Goal: Communication & Community: Answer question/provide support

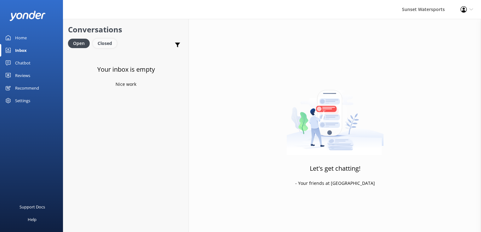
click at [110, 44] on div "Closed" at bounding box center [105, 43] width 24 height 9
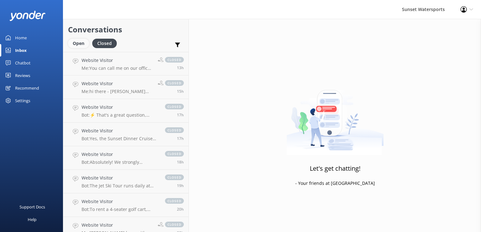
click at [83, 43] on div "Open" at bounding box center [78, 43] width 21 height 9
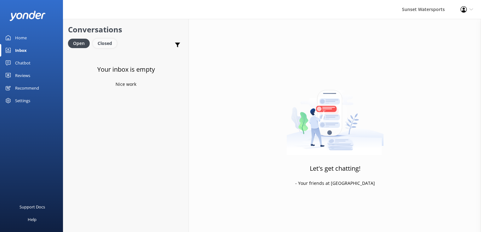
click at [104, 40] on div "Closed" at bounding box center [105, 43] width 24 height 9
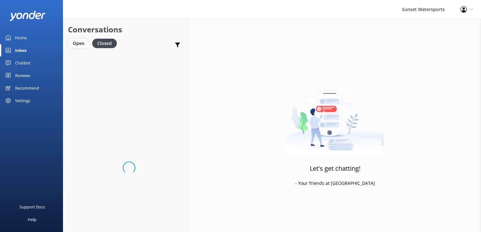
click at [70, 41] on div "Open" at bounding box center [78, 43] width 21 height 9
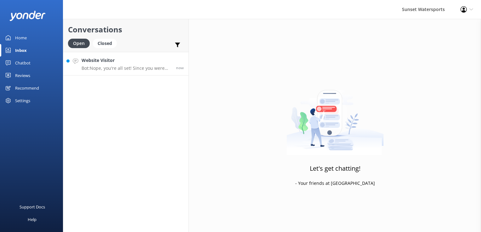
click at [112, 70] on p "Bot: Nope, you're all set! Since you were born before [DEMOGRAPHIC_DATA], you d…" at bounding box center [127, 69] width 90 height 6
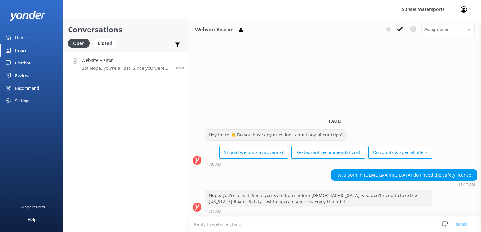
click at [250, 225] on textarea at bounding box center [335, 224] width 292 height 15
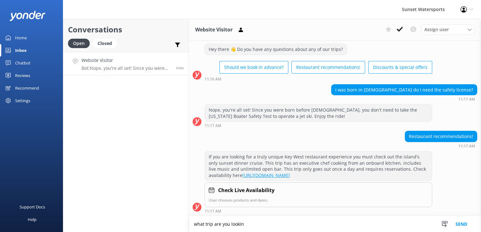
scroll to position [19, 0]
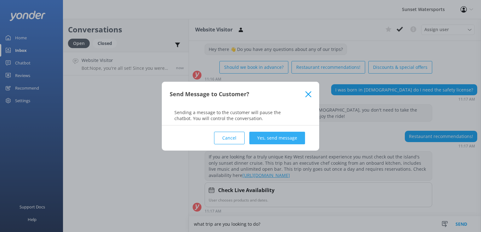
type textarea "what trip are you looking to do?"
click at [280, 136] on button "Yes, send message" at bounding box center [277, 138] width 56 height 13
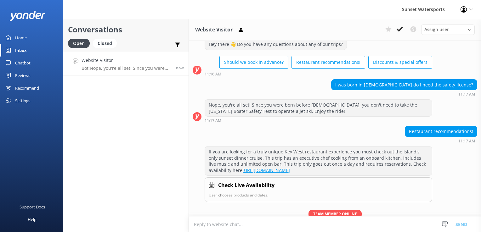
scroll to position [52, 0]
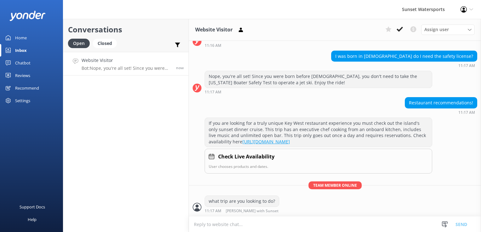
click at [227, 225] on textarea at bounding box center [335, 224] width 292 height 15
type textarea "the jetskis?"
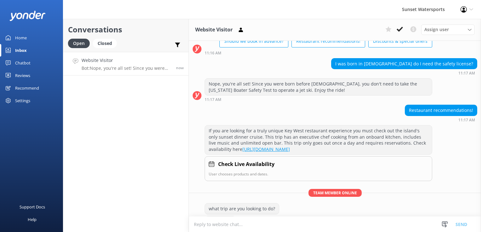
scroll to position [65, 0]
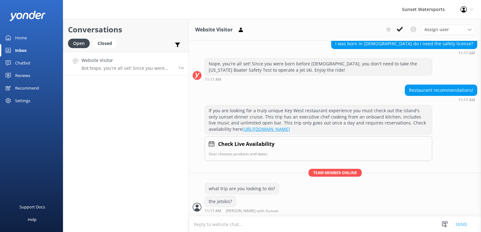
click at [232, 224] on textarea at bounding box center [335, 224] width 292 height 15
paste textarea "Some of my favorites around the island for Fine Dining: Bagatelle, Hot Tin Roof…"
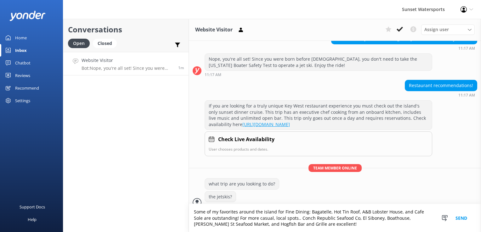
scroll to position [77, 0]
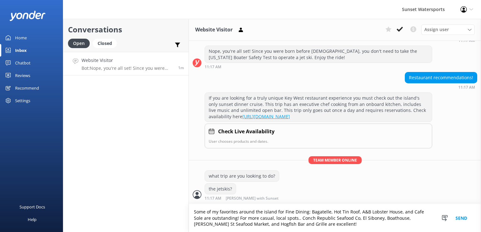
drag, startPoint x: 237, startPoint y: 224, endPoint x: 283, endPoint y: 229, distance: 45.6
click at [283, 229] on textarea "Some of my favorites around the island for Fine Dining: Bagatelle, Hot Tin Roof…" at bounding box center [335, 218] width 292 height 28
type textarea "Some of my favorites around the island for Fine Dining: Bagatelle, Hot Tin Roof…"
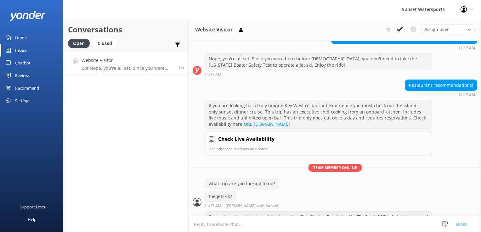
scroll to position [97, 0]
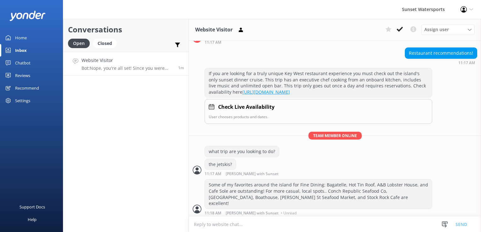
click at [215, 229] on textarea at bounding box center [335, 224] width 292 height 15
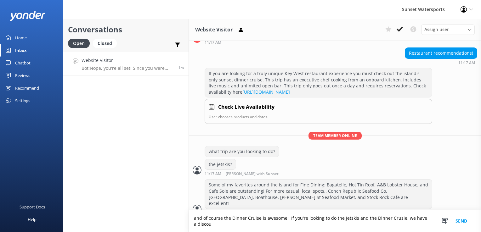
scroll to position [103, 0]
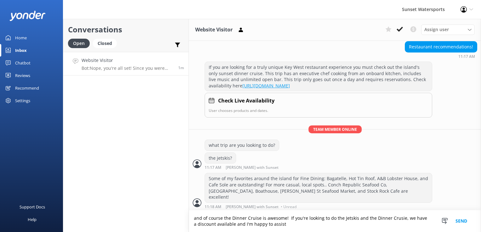
type textarea "and of course the Dinner Cruise is awesome! If you're looking to do the Jetskis…"
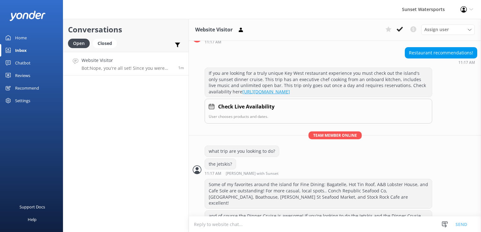
scroll to position [116, 0]
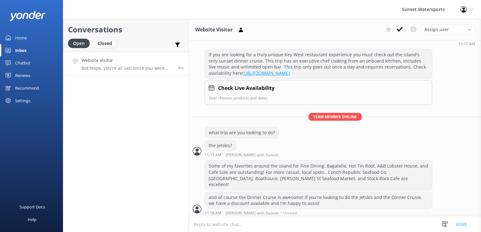
click at [111, 44] on div "Closed" at bounding box center [105, 43] width 24 height 9
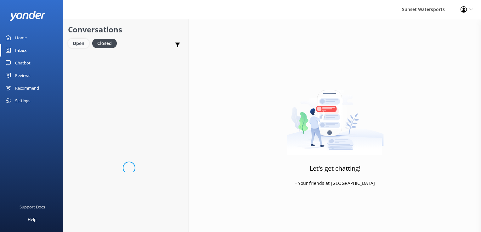
click at [83, 44] on div "Open" at bounding box center [78, 43] width 21 height 9
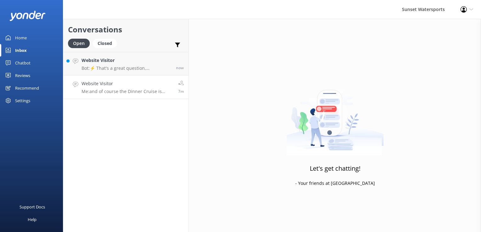
click at [100, 87] on h4 "Website Visitor" at bounding box center [128, 83] width 92 height 7
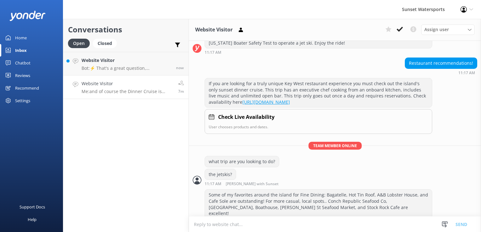
scroll to position [116, 0]
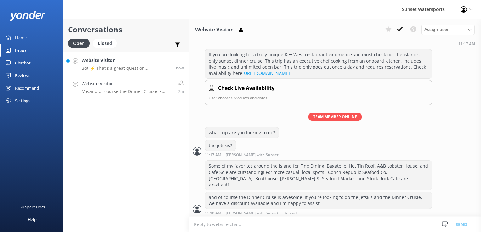
click at [96, 66] on p "Bot: ⚡ That's a great question, unfortunately I do not know the answer. I'm goi…" at bounding box center [127, 69] width 90 height 6
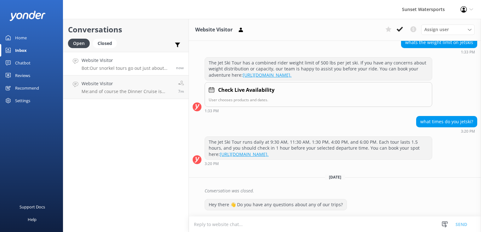
scroll to position [1170, 0]
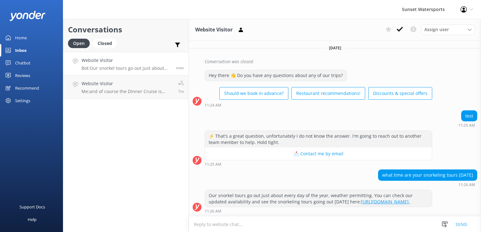
click at [214, 226] on textarea at bounding box center [335, 224] width 292 height 15
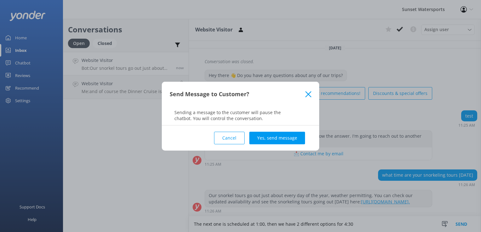
type textarea "The next one is scheduled at 1:00, then we have 2 different options for 4:30"
click at [306, 134] on div "Cancel Yes, send message" at bounding box center [241, 138] width 142 height 25
click at [300, 136] on button "Yes, send message" at bounding box center [277, 138] width 56 height 13
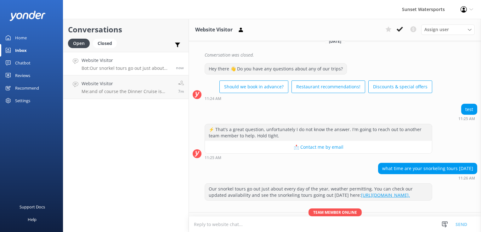
scroll to position [1204, 0]
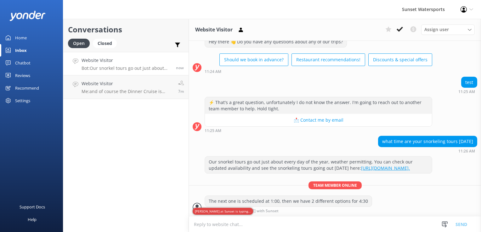
click at [111, 190] on div "Conversations Open Closed Important Converted Assigned to me Unassigned SMS Web…" at bounding box center [126, 126] width 126 height 214
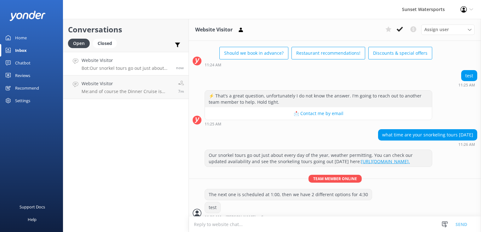
scroll to position [1217, 0]
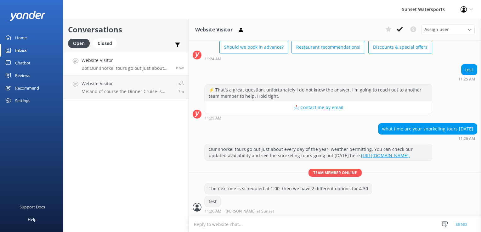
click at [204, 228] on textarea at bounding box center [335, 224] width 292 height 15
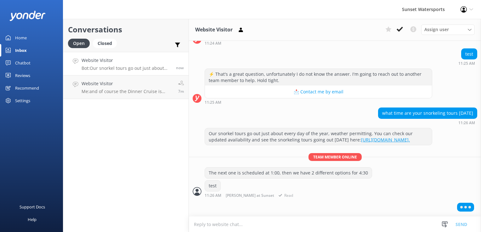
scroll to position [1232, 0]
type textarea "Y"
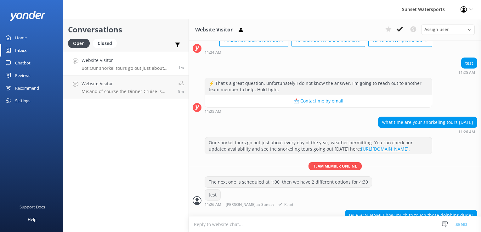
scroll to position [1237, 0]
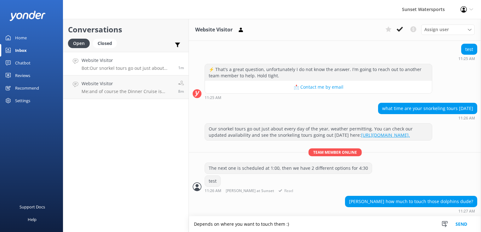
type textarea "Depends on where you want to touch them :)"
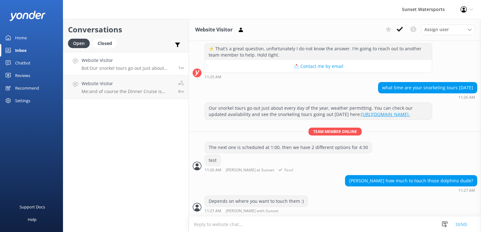
scroll to position [1257, 0]
click at [294, 224] on textarea at bounding box center [335, 224] width 292 height 15
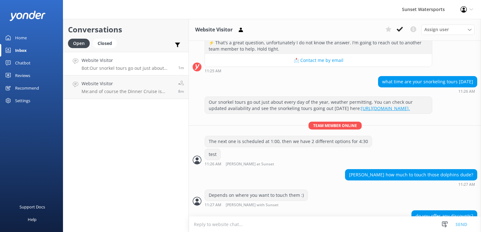
scroll to position [1278, 0]
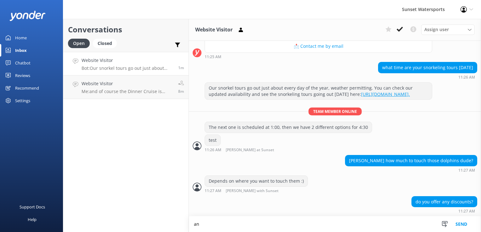
type textarea "a"
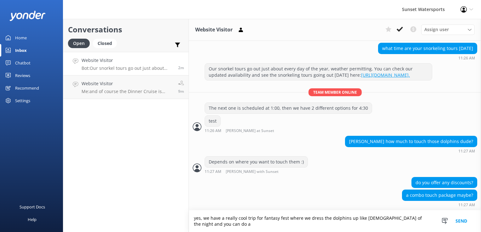
scroll to position [1296, 0]
type textarea "yes, we have a really cool trip for fantasy fest where we dress the dolphins up…"
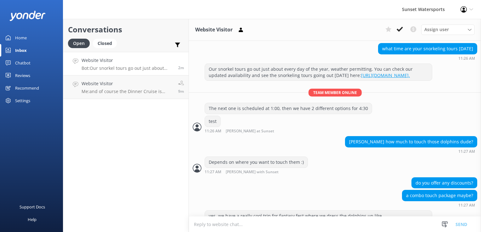
scroll to position [1317, 0]
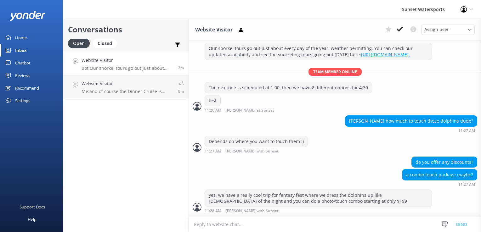
click at [294, 224] on textarea at bounding box center [335, 224] width 292 height 15
click at [232, 221] on textarea at bounding box center [335, 224] width 292 height 15
click at [215, 227] on textarea at bounding box center [335, 224] width 292 height 15
type textarea "y"
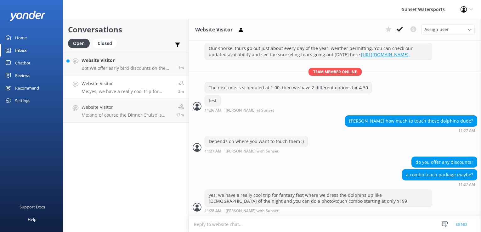
click at [135, 94] on p "Me: yes, we have a really cool trip for fantasy fest where we dress the dolphin…" at bounding box center [128, 92] width 92 height 6
click at [146, 67] on p "Bot: We offer early bird discounts on the first parasail and jet ski tours of t…" at bounding box center [128, 69] width 92 height 6
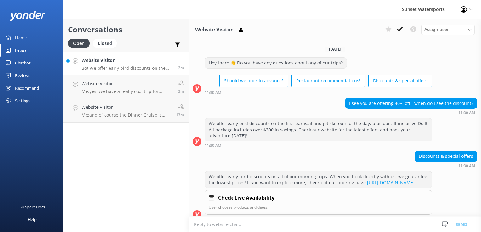
scroll to position [13, 0]
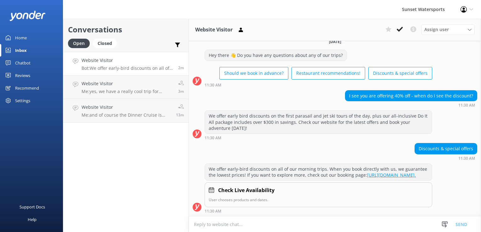
click at [245, 226] on textarea at bounding box center [335, 224] width 292 height 15
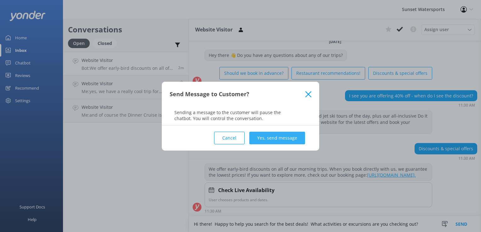
type textarea "Hi there! Happy to help you search for the best deals! What activities or excur…"
click at [274, 142] on button "Yes, send message" at bounding box center [277, 138] width 56 height 13
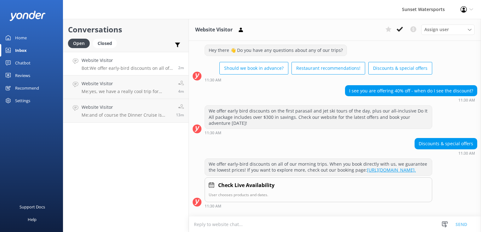
scroll to position [53, 0]
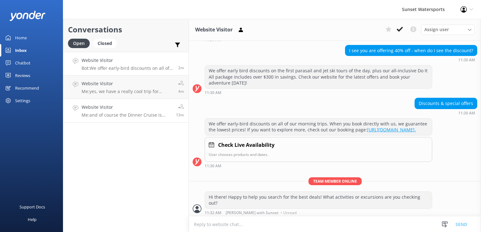
click at [150, 100] on link "Website Visitor Me: and of course the Dinner Cruise is awesome! If you're looki…" at bounding box center [125, 111] width 125 height 24
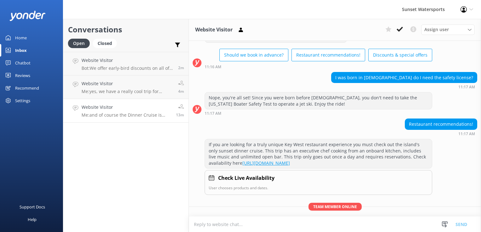
scroll to position [116, 0]
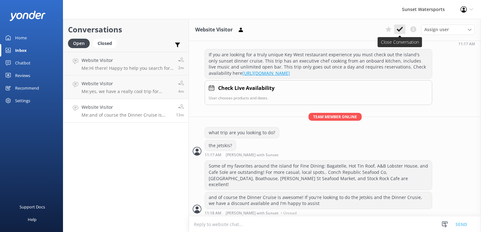
click at [401, 28] on icon at bounding box center [400, 29] width 6 height 6
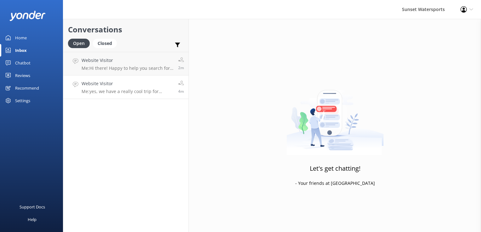
click at [144, 89] on p "Me: yes, we have a really cool trip for fantasy fest where we dress the dolphin…" at bounding box center [128, 92] width 92 height 6
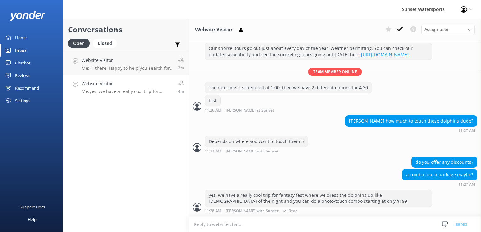
scroll to position [1317, 0]
click at [401, 33] on button at bounding box center [399, 29] width 11 height 9
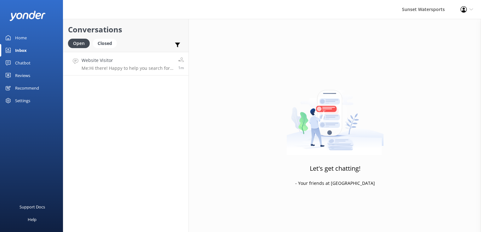
click at [152, 68] on p "Me: Hi there! Happy to help you search for the best deals! What activities or e…" at bounding box center [128, 69] width 92 height 6
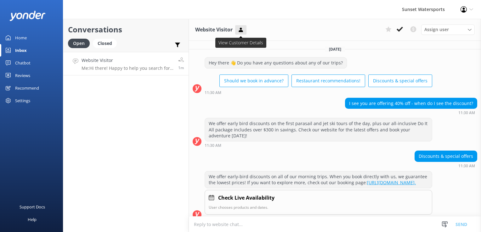
click at [239, 29] on icon at bounding box center [241, 30] width 6 height 6
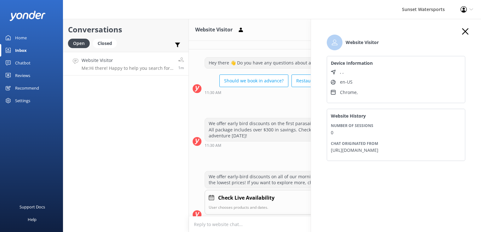
click at [392, 153] on p "[URL][DOMAIN_NAME]" at bounding box center [396, 150] width 130 height 6
copy p "[URL][DOMAIN_NAME]"
click at [158, 165] on div "Conversations Open Closed Important Converted Assigned to me Unassigned SMS Web…" at bounding box center [126, 126] width 126 height 214
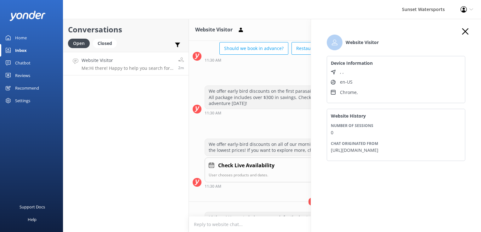
scroll to position [21, 0]
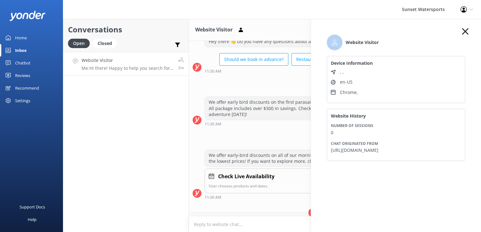
click at [144, 173] on div "Conversations Open Closed Important Converted Assigned to me Unassigned SMS Web…" at bounding box center [126, 126] width 126 height 214
click at [460, 28] on div "Website Visitor Device Information , , en-US Chrome , Website History Number of…" at bounding box center [396, 135] width 170 height 232
click at [462, 30] on use "button" at bounding box center [465, 31] width 6 height 6
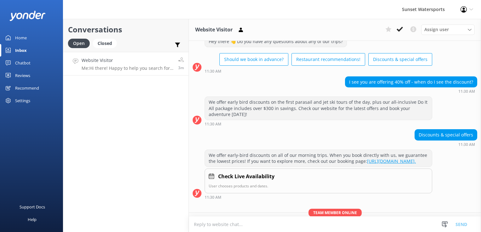
scroll to position [53, 0]
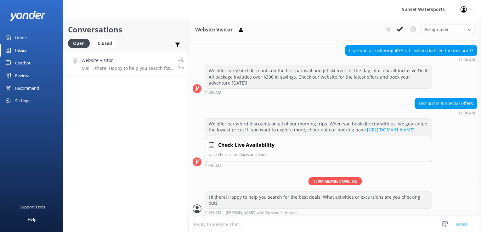
click at [114, 159] on div "Conversations Open Closed Important Converted Assigned to me Unassigned SMS Web…" at bounding box center [126, 126] width 126 height 214
click at [105, 45] on div "Closed" at bounding box center [105, 43] width 24 height 9
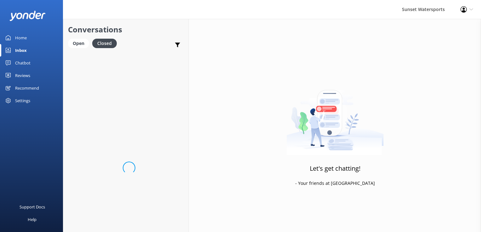
click at [68, 45] on div "Open Closed" at bounding box center [94, 46] width 52 height 15
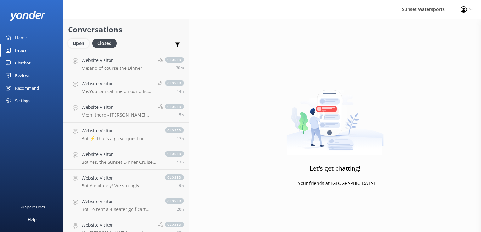
click at [75, 41] on div "Open" at bounding box center [78, 43] width 21 height 9
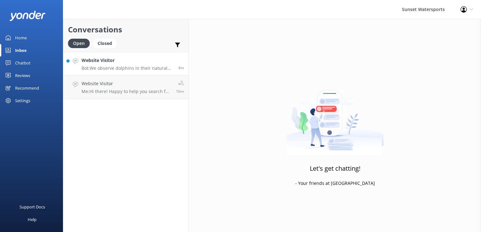
click at [149, 73] on link "Website Visitor Bot: We observe dolphins in their natural habitat from our cata…" at bounding box center [125, 64] width 125 height 24
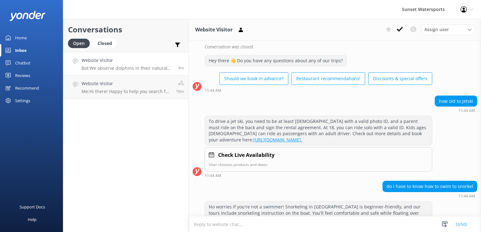
scroll to position [1549, 0]
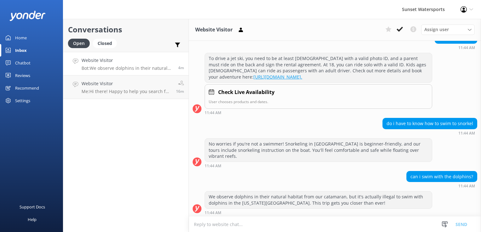
click at [202, 224] on textarea at bounding box center [335, 224] width 292 height 15
click at [128, 83] on h4 "Website Visitor" at bounding box center [127, 83] width 90 height 7
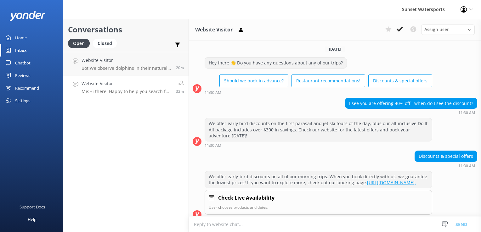
scroll to position [53, 0]
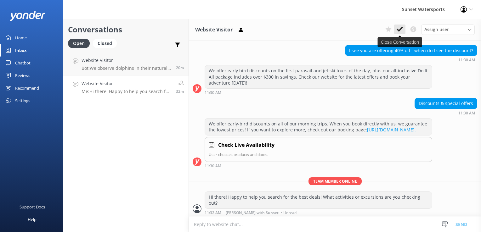
click at [400, 26] on icon at bounding box center [400, 29] width 6 height 6
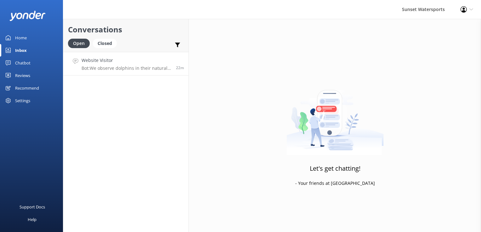
click at [141, 69] on p "Bot: We observe dolphins in their natural habitat from our catamaran, but it's …" at bounding box center [127, 69] width 90 height 6
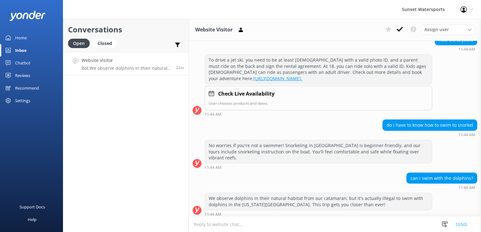
scroll to position [1549, 0]
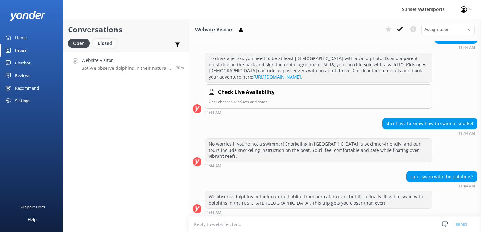
click at [103, 43] on div "Closed" at bounding box center [105, 43] width 24 height 9
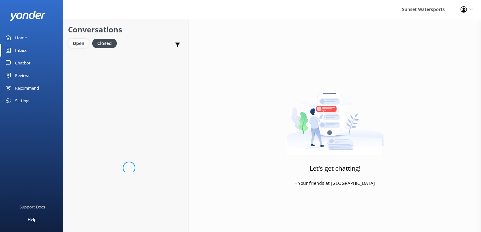
click at [77, 44] on div "Open" at bounding box center [78, 43] width 21 height 9
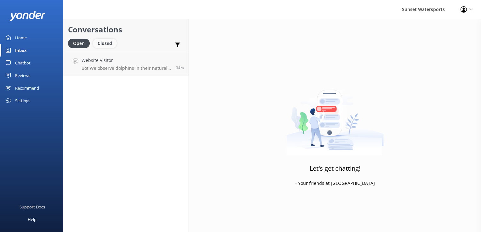
click at [114, 41] on div "Closed" at bounding box center [105, 43] width 24 height 9
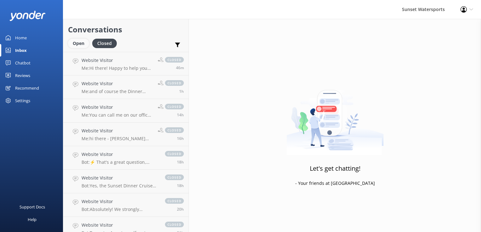
click at [81, 47] on div "Open" at bounding box center [78, 43] width 21 height 9
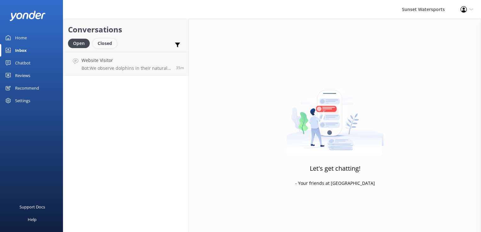
drag, startPoint x: 104, startPoint y: 41, endPoint x: 100, endPoint y: 41, distance: 4.7
click at [104, 41] on div "Closed" at bounding box center [105, 43] width 24 height 9
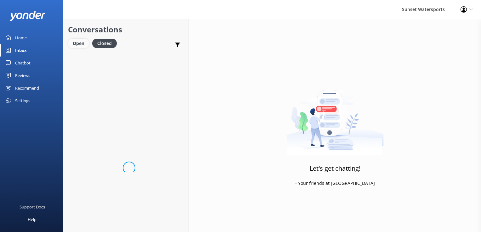
click at [73, 41] on div "Open" at bounding box center [78, 43] width 21 height 9
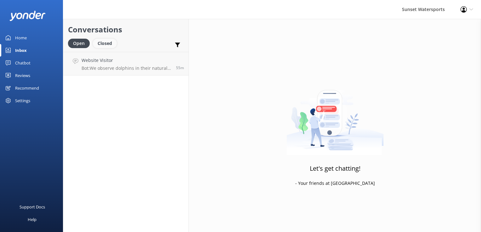
drag, startPoint x: 106, startPoint y: 46, endPoint x: 102, endPoint y: 45, distance: 4.0
click at [106, 46] on div "Closed" at bounding box center [105, 43] width 24 height 9
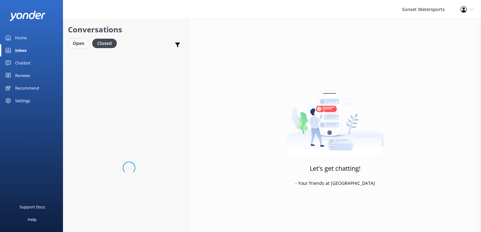
click at [80, 41] on div "Open" at bounding box center [78, 43] width 21 height 9
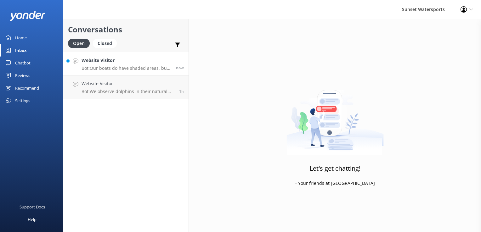
click at [113, 65] on div "Website Visitor Bot: Our boats do have shaded areas, but we recommend bringing …" at bounding box center [127, 64] width 90 height 14
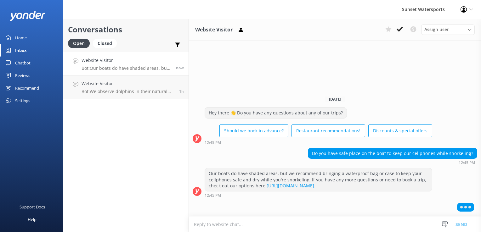
click at [282, 224] on textarea at bounding box center [335, 224] width 292 height 15
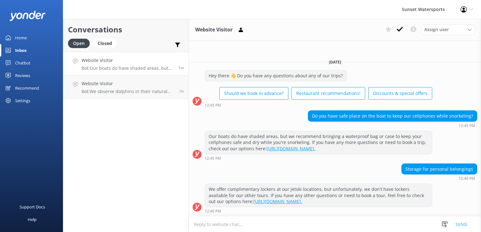
click at [248, 225] on textarea at bounding box center [335, 224] width 292 height 15
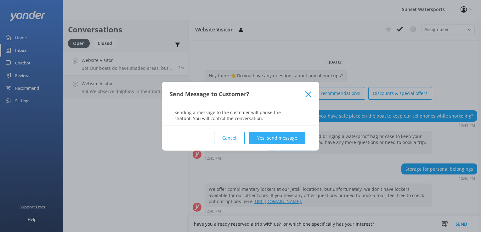
type textarea "have you already reserved a trip with us? or which one specifically has your in…"
click at [278, 134] on button "Yes, send message" at bounding box center [277, 138] width 56 height 13
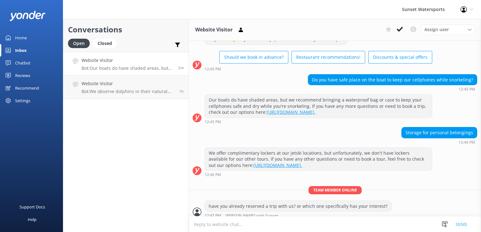
scroll to position [39, 0]
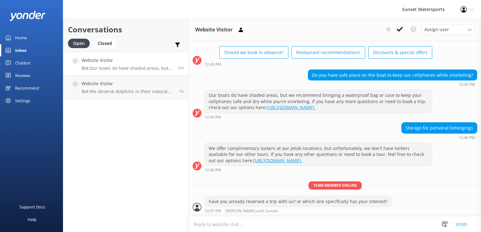
click at [126, 127] on div "Conversations Open Closed Important Converted Assigned to me Unassigned SMS Web…" at bounding box center [126, 126] width 126 height 214
click at [103, 69] on p "Bot: Our boats do have shaded areas, but we recommend bringing a waterproof bag…" at bounding box center [128, 69] width 92 height 6
click at [113, 91] on p "Bot: We observe dolphins in their natural habitat from our catamaran, but it's …" at bounding box center [128, 92] width 93 height 6
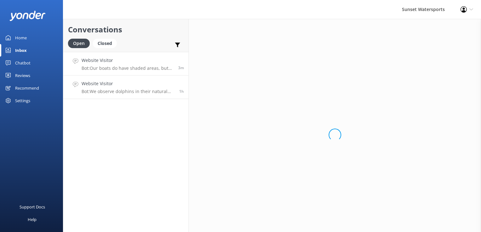
click at [112, 60] on h4 "Website Visitor" at bounding box center [128, 60] width 92 height 7
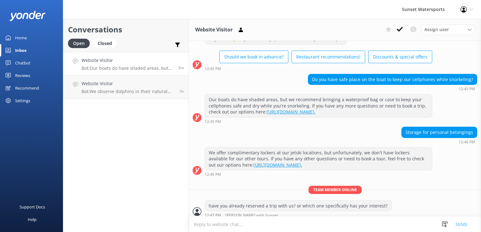
scroll to position [39, 0]
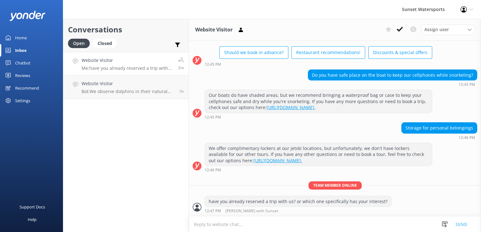
click at [231, 222] on textarea at bounding box center [335, 224] width 292 height 15
paste textarea "[URL][DOMAIN_NAME]"
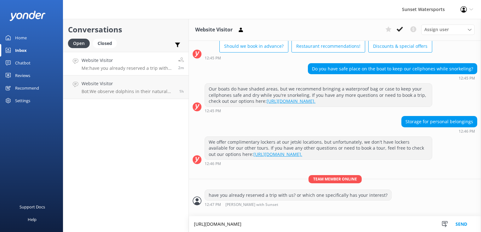
scroll to position [46, 0]
type textarea "[URL][DOMAIN_NAME]"
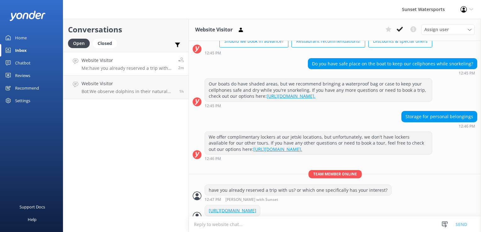
scroll to position [66, 0]
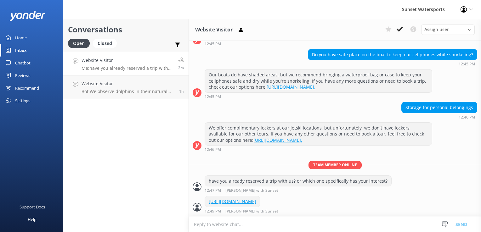
click at [229, 219] on textarea at bounding box center [335, 224] width 292 height 15
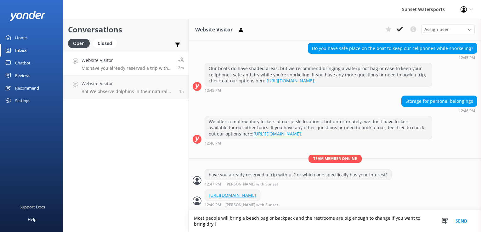
scroll to position [72, 0]
type textarea "Most people will bring a beach bag or backpack and the restrooms are big enough…"
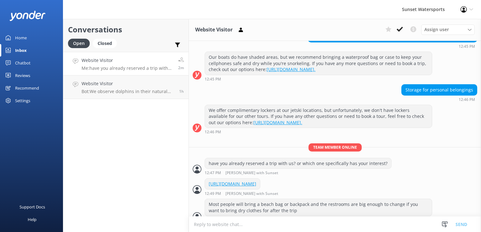
scroll to position [93, 0]
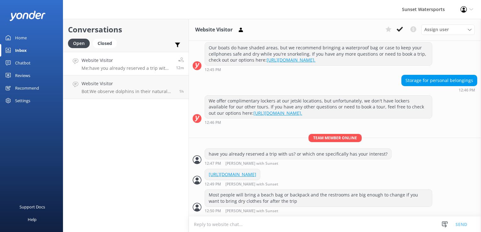
click at [131, 68] on p "Me: have you already reserved a trip with us? or which one specifically has you…" at bounding box center [127, 69] width 90 height 6
click at [398, 31] on use at bounding box center [400, 29] width 6 height 5
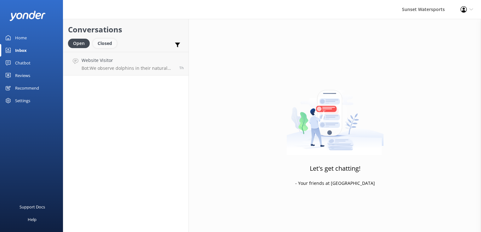
click at [104, 48] on div "Closed" at bounding box center [105, 43] width 24 height 9
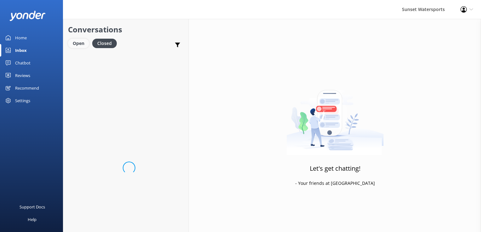
click at [79, 44] on div "Open" at bounding box center [78, 43] width 21 height 9
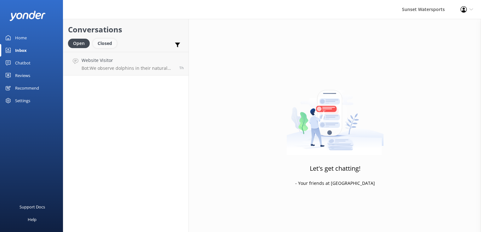
click at [106, 47] on div "Closed" at bounding box center [105, 43] width 24 height 9
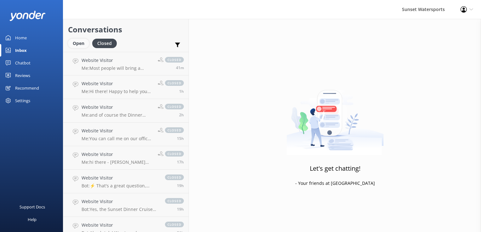
click at [86, 42] on div "Open" at bounding box center [78, 43] width 21 height 9
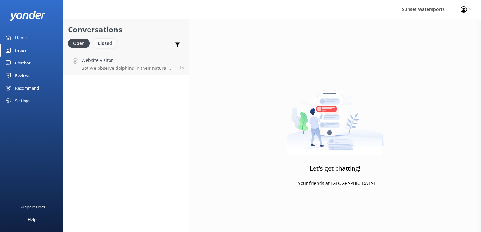
click at [101, 45] on div "Closed" at bounding box center [105, 43] width 24 height 9
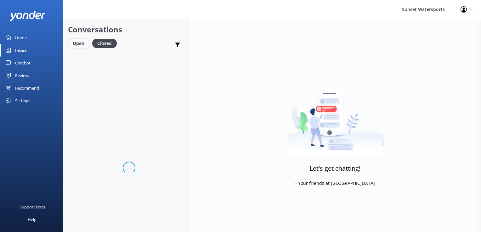
click at [74, 44] on div "Open" at bounding box center [78, 43] width 21 height 9
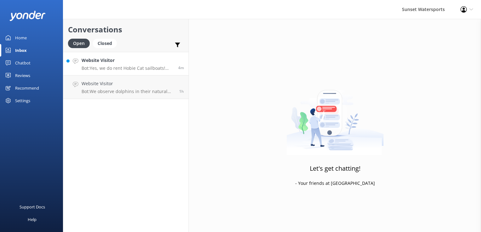
click at [101, 65] on div "Website Visitor Bot: Yes, we do rent Hobie Cat sailboats! You can choose from t…" at bounding box center [128, 64] width 92 height 14
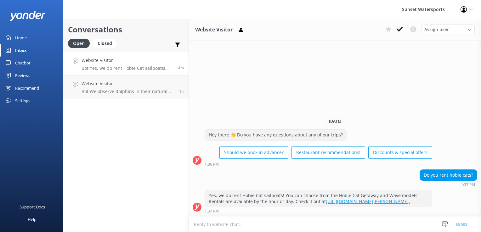
click at [243, 229] on textarea at bounding box center [335, 224] width 292 height 15
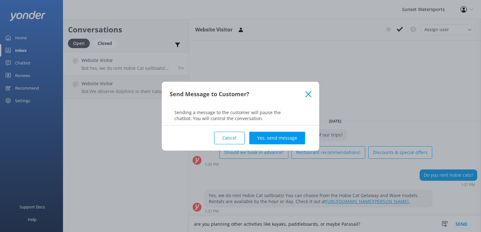
type textarea "are you planning other activities like kayaks, paddleboards, or maybe Parasail?"
click at [276, 144] on div "Cancel Yes, send message" at bounding box center [241, 138] width 142 height 25
click at [277, 142] on button "Yes, send message" at bounding box center [277, 138] width 56 height 13
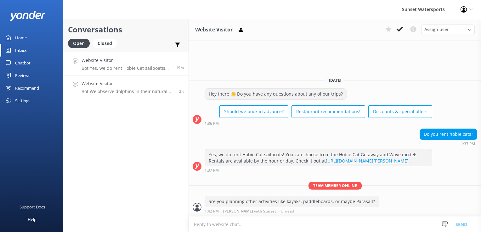
click at [162, 94] on p "Bot: We observe dolphins in their natural habitat from our catamaran, but it's …" at bounding box center [128, 92] width 93 height 6
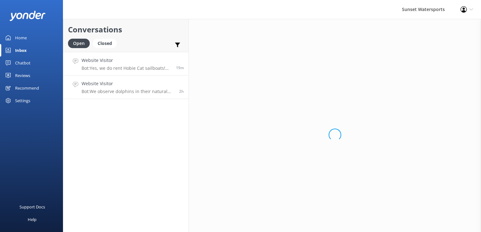
click at [139, 66] on p "Bot: Yes, we do rent Hobie Cat sailboats! You can choose from the Hobie Cat Get…" at bounding box center [127, 69] width 90 height 6
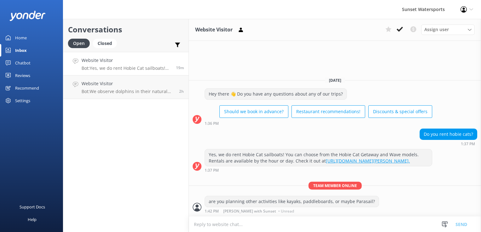
click at [137, 67] on p "Bot: Yes, we do rent Hobie Cat sailboats! You can choose from the Hobie Cat Get…" at bounding box center [127, 69] width 90 height 6
click at [134, 100] on div "Conversations Open Closed Important Converted Assigned to me Unassigned SMS Web…" at bounding box center [126, 126] width 126 height 214
click at [136, 93] on p "Bot: We observe dolphins in their natural habitat from our catamaran, but it's …" at bounding box center [128, 92] width 93 height 6
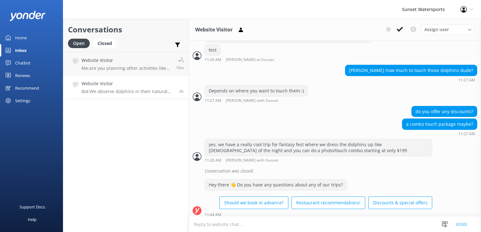
scroll to position [1549, 0]
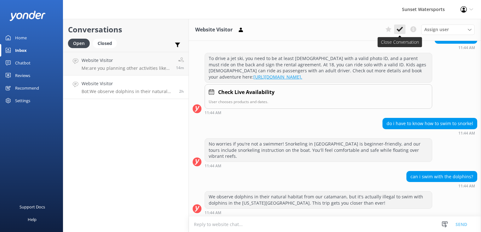
click at [399, 34] on button at bounding box center [399, 29] width 11 height 9
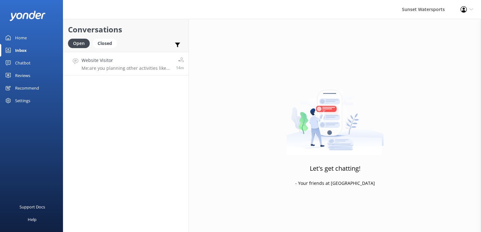
click at [142, 59] on h4 "Website Visitor" at bounding box center [127, 60] width 90 height 7
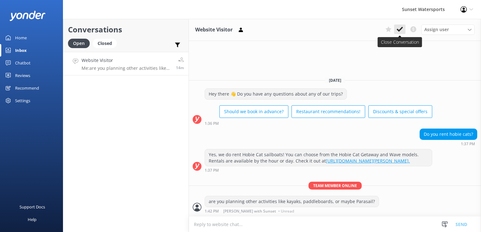
click at [398, 31] on icon at bounding box center [400, 29] width 6 height 6
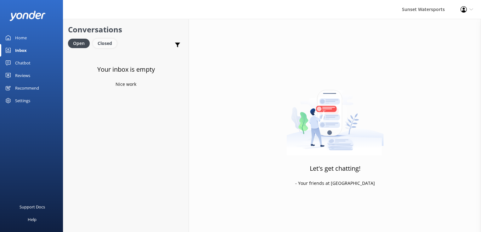
click at [108, 39] on div "Closed" at bounding box center [105, 43] width 24 height 9
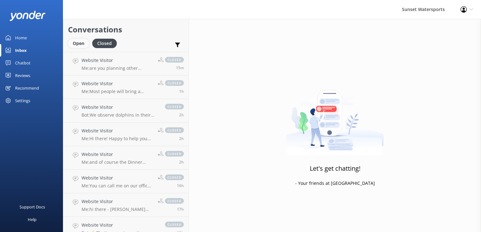
click at [75, 45] on div "Open" at bounding box center [78, 43] width 21 height 9
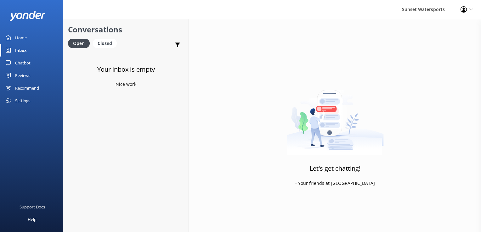
click at [114, 48] on div "Closed" at bounding box center [105, 43] width 24 height 9
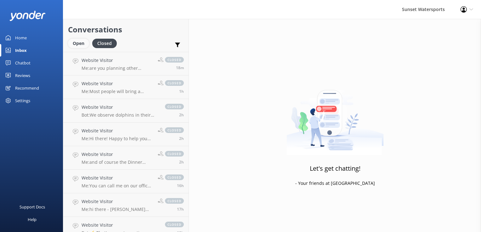
click at [75, 42] on div "Open" at bounding box center [78, 43] width 21 height 9
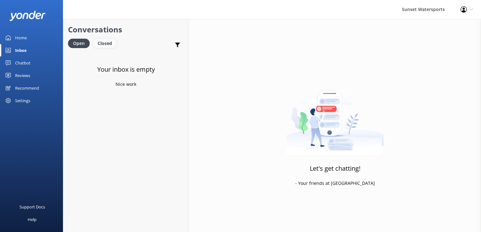
click at [111, 43] on div "Closed" at bounding box center [105, 43] width 24 height 9
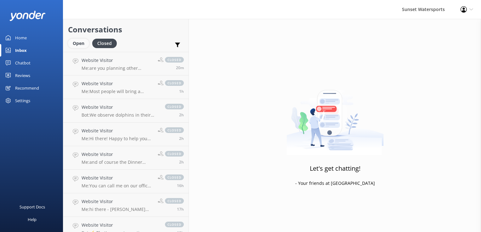
click at [80, 45] on div "Open" at bounding box center [78, 43] width 21 height 9
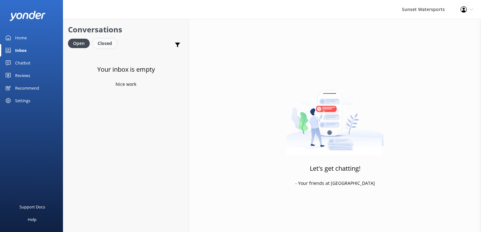
click at [110, 42] on div "Closed" at bounding box center [105, 43] width 24 height 9
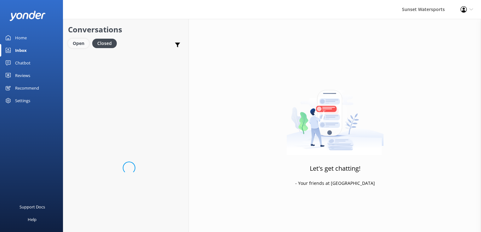
click at [74, 44] on div "Open" at bounding box center [78, 43] width 21 height 9
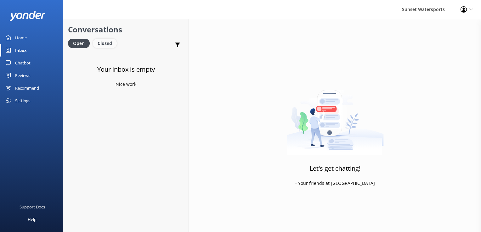
drag, startPoint x: 103, startPoint y: 43, endPoint x: 95, endPoint y: 43, distance: 8.2
click at [103, 43] on div "Closed" at bounding box center [105, 43] width 24 height 9
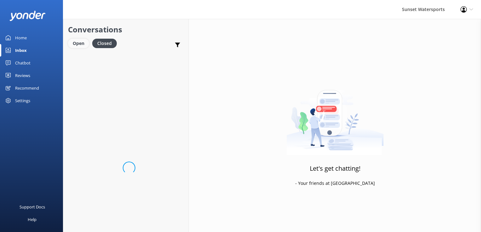
click at [74, 43] on div "Open" at bounding box center [78, 43] width 21 height 9
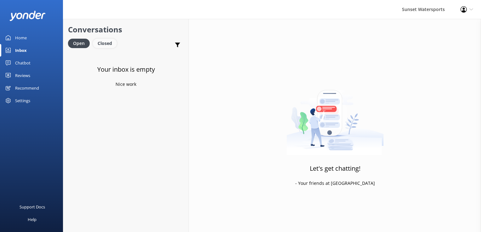
click at [100, 46] on div "Closed" at bounding box center [105, 43] width 24 height 9
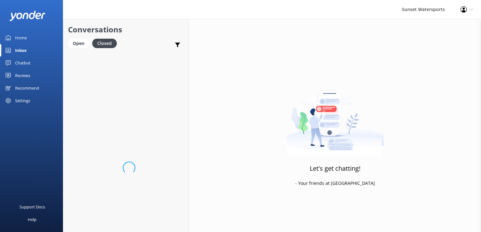
click at [89, 47] on div "Open Closed" at bounding box center [94, 46] width 52 height 15
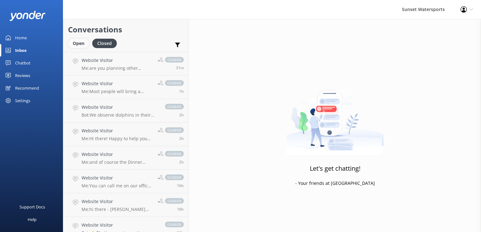
click at [83, 47] on div "Open" at bounding box center [78, 43] width 21 height 9
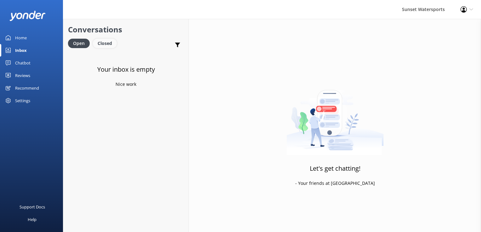
click at [106, 45] on div "Closed" at bounding box center [105, 43] width 24 height 9
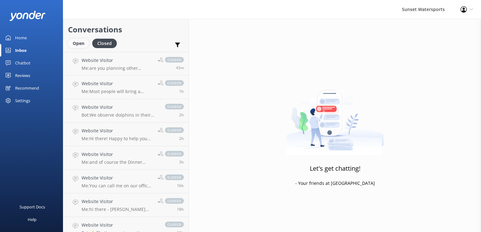
click at [83, 47] on div "Open" at bounding box center [78, 43] width 21 height 9
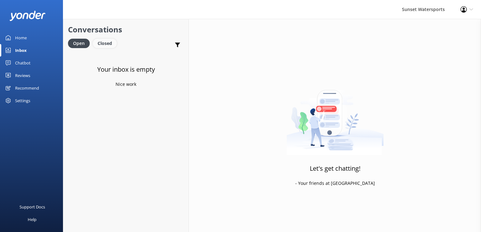
click at [102, 41] on div "Closed" at bounding box center [105, 43] width 24 height 9
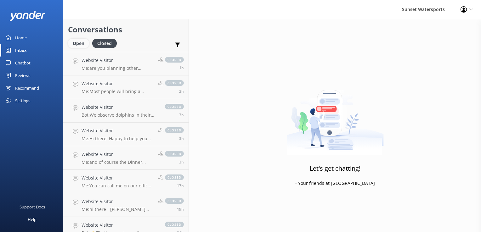
click at [82, 44] on div "Open" at bounding box center [78, 43] width 21 height 9
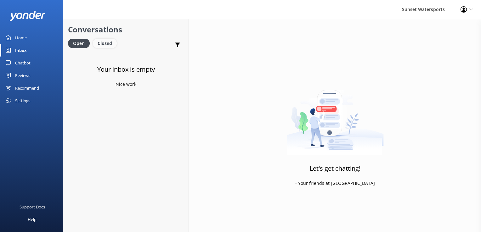
click at [107, 43] on div "Closed" at bounding box center [105, 43] width 24 height 9
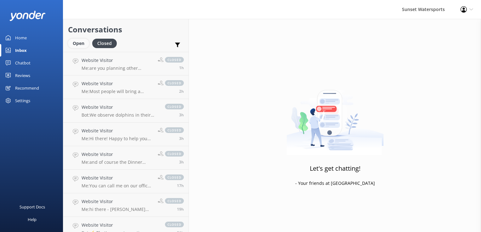
click at [76, 43] on div "Open" at bounding box center [78, 43] width 21 height 9
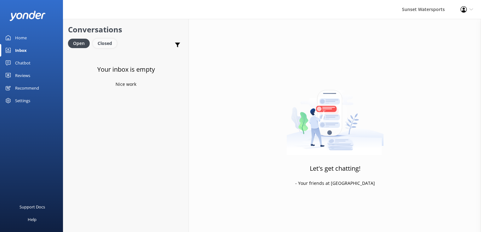
click at [108, 44] on div "Closed" at bounding box center [105, 43] width 24 height 9
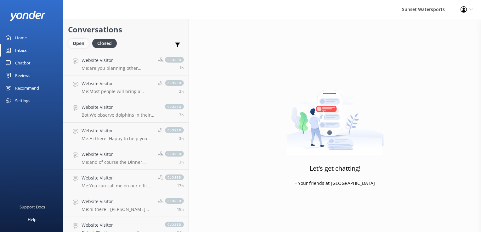
click at [80, 43] on div "Open" at bounding box center [78, 43] width 21 height 9
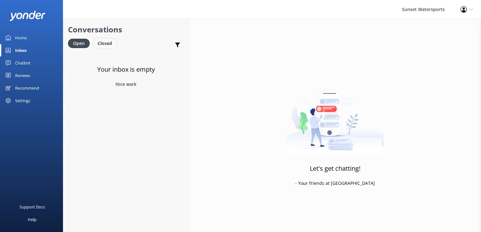
click at [110, 43] on div "Closed" at bounding box center [105, 43] width 24 height 9
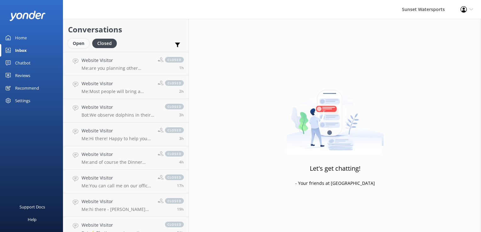
click at [82, 46] on div "Open" at bounding box center [78, 43] width 21 height 9
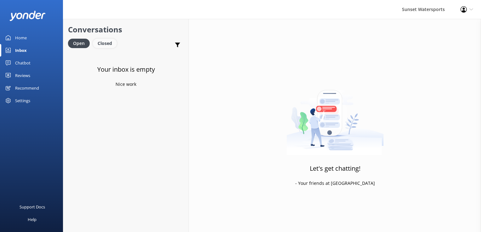
click at [111, 41] on div "Closed" at bounding box center [105, 43] width 24 height 9
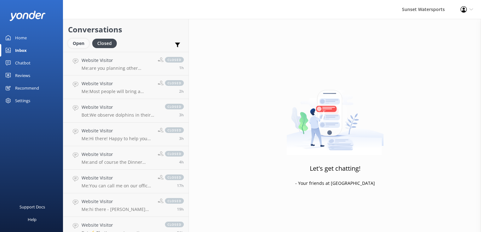
click at [80, 46] on div "Open" at bounding box center [78, 43] width 21 height 9
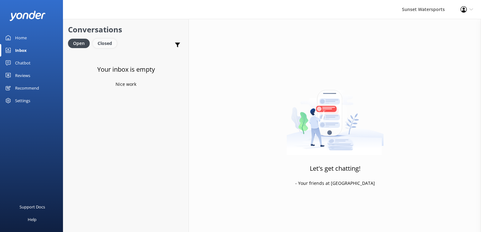
click at [111, 44] on div "Closed" at bounding box center [105, 43] width 24 height 9
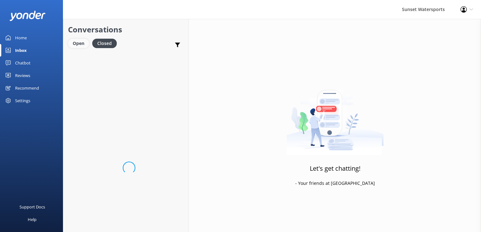
click at [73, 43] on div "Open" at bounding box center [78, 43] width 21 height 9
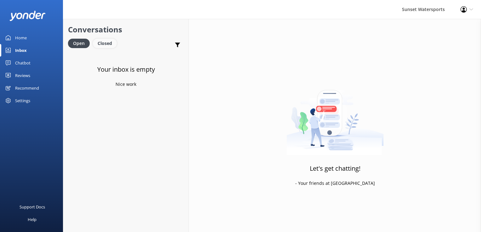
click at [102, 41] on div "Closed" at bounding box center [105, 43] width 24 height 9
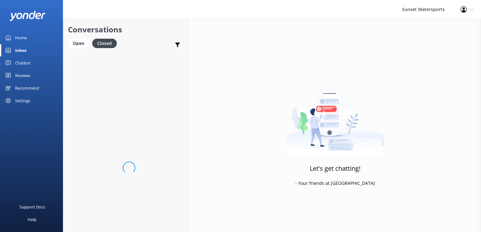
click at [66, 46] on div "Conversations Open Closed Important Converted Assigned to me Unassigned SMS" at bounding box center [125, 35] width 125 height 33
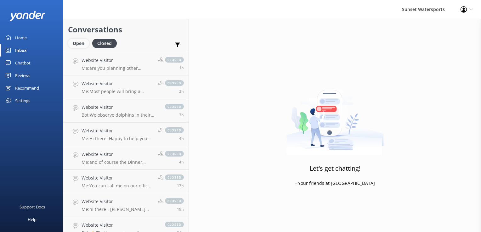
click at [81, 44] on div "Open" at bounding box center [78, 43] width 21 height 9
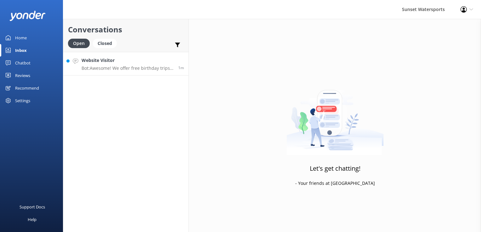
click at [137, 70] on p "Bot: Awesome! We offer free birthday trips in [GEOGRAPHIC_DATA] on your exact b…" at bounding box center [128, 69] width 92 height 6
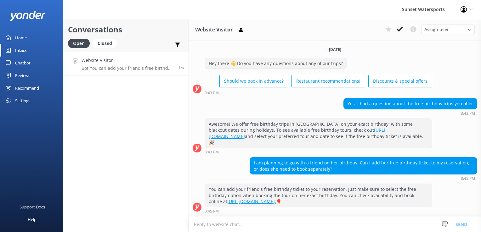
click at [255, 231] on textarea at bounding box center [335, 224] width 292 height 15
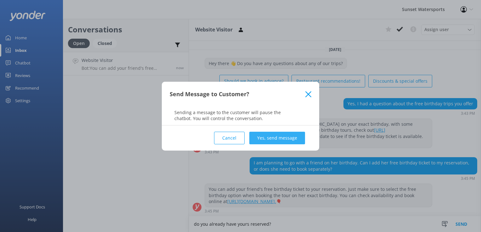
type textarea "do you already have yours reserved?"
click at [291, 138] on button "Yes, send message" at bounding box center [277, 138] width 56 height 13
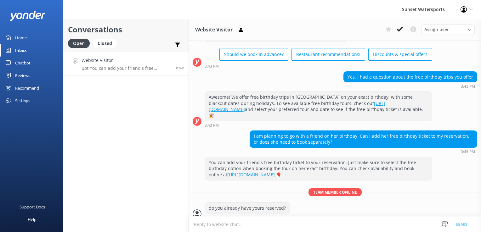
scroll to position [32, 0]
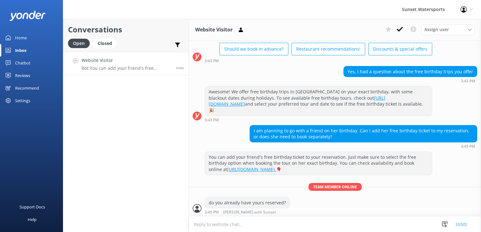
click at [233, 222] on textarea at bounding box center [335, 224] width 292 height 15
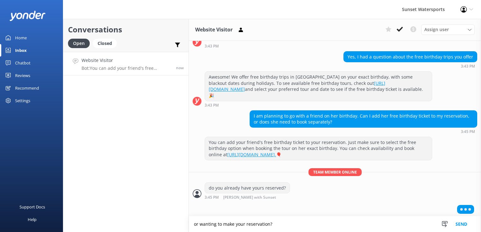
type textarea "or wanting to make your reservation?"
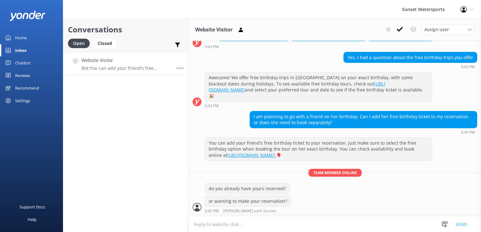
scroll to position [45, 0]
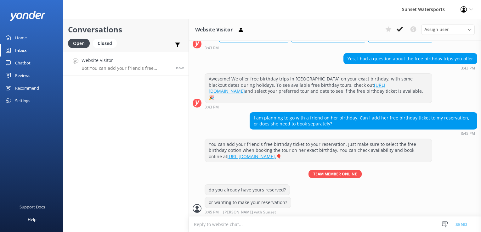
click at [249, 226] on textarea at bounding box center [335, 224] width 292 height 15
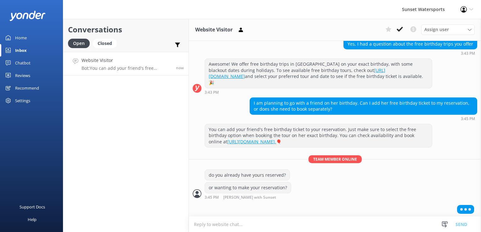
click at [231, 229] on textarea at bounding box center [335, 224] width 292 height 15
click at [208, 223] on textarea at bounding box center [335, 224] width 292 height 15
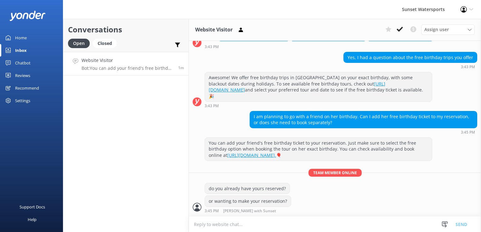
scroll to position [45, 0]
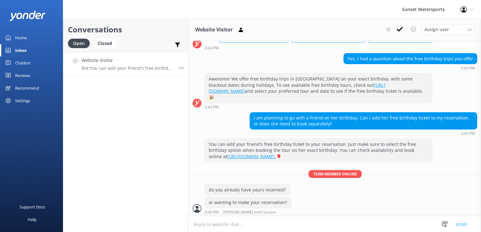
click at [247, 224] on textarea at bounding box center [335, 224] width 292 height 15
click at [231, 228] on textarea at bounding box center [335, 224] width 292 height 15
type textarea "and what trip do you want to do?"
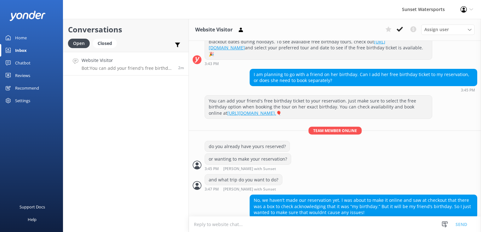
scroll to position [98, 0]
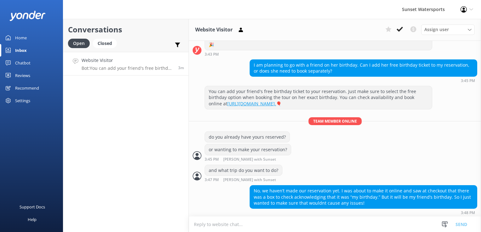
drag, startPoint x: 228, startPoint y: 229, endPoint x: 225, endPoint y: 227, distance: 3.4
click at [228, 229] on textarea at bounding box center [335, 224] width 292 height 15
type textarea "no problem, I can also create you a reservation to fill out and make the notes …"
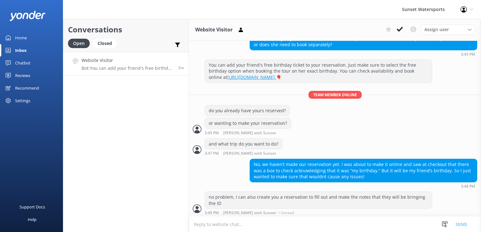
scroll to position [124, 0]
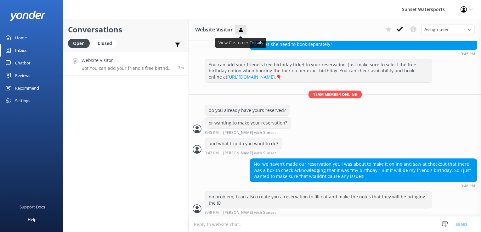
click at [243, 28] on icon at bounding box center [241, 30] width 6 height 6
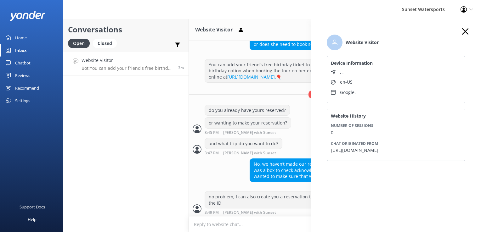
click at [76, 163] on div "Conversations Open Closed Important Converted Assigned to me Unassigned SMS Web…" at bounding box center [126, 126] width 126 height 214
click at [96, 154] on div "Conversations Open Closed Important Converted Assigned to me Unassigned SMS Web…" at bounding box center [126, 126] width 126 height 214
click at [214, 223] on textarea at bounding box center [335, 224] width 292 height 15
click at [462, 31] on icon "button" at bounding box center [465, 31] width 6 height 6
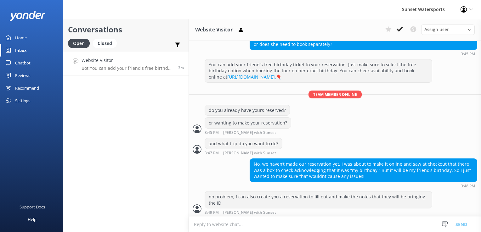
click at [204, 227] on textarea at bounding box center [335, 224] width 292 height 15
type textarea "w"
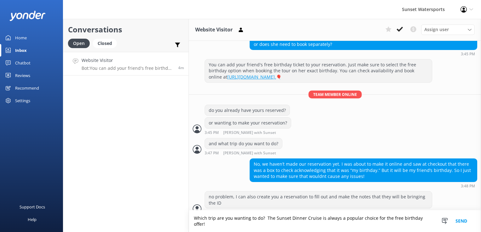
type textarea "Which trip are you wanting to do? The Sunset Dinner Cruise is always a popular …"
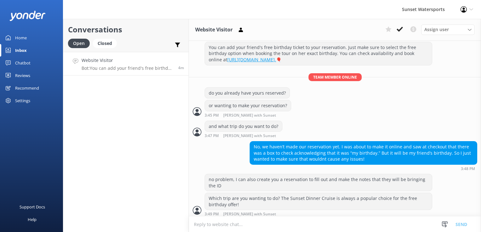
scroll to position [143, 0]
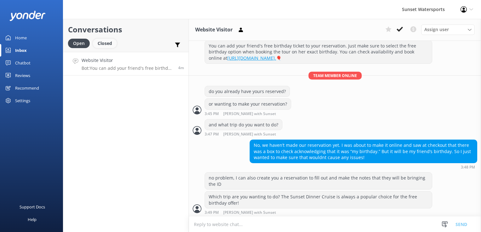
click at [100, 44] on div "Closed" at bounding box center [105, 43] width 24 height 9
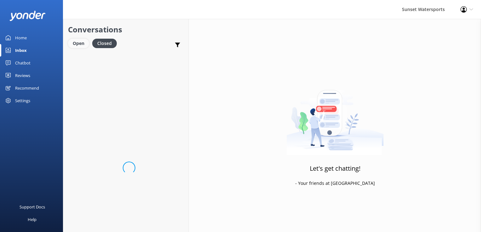
click at [83, 46] on div "Open" at bounding box center [78, 43] width 21 height 9
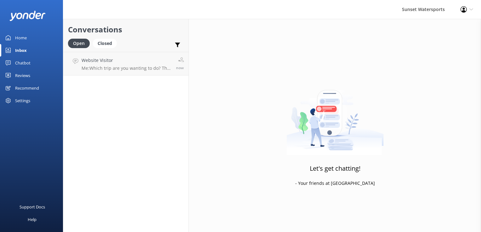
click at [119, 77] on div "Conversations Open Closed Important Converted Assigned to me Unassigned SMS Web…" at bounding box center [126, 126] width 126 height 214
click at [123, 66] on p "Me: Which trip are you wanting to do? The Sunset Dinner Cruise is always a popu…" at bounding box center [127, 69] width 90 height 6
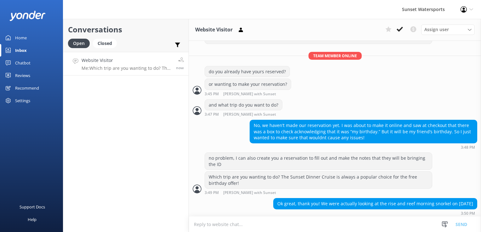
scroll to position [163, 0]
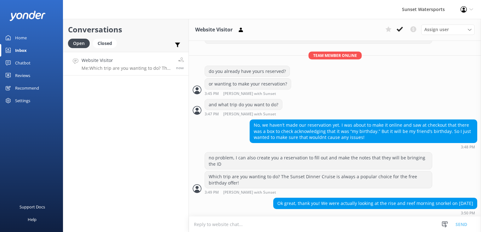
click at [236, 226] on textarea at bounding box center [335, 224] width 292 height 15
click at [208, 219] on textarea at bounding box center [335, 224] width 292 height 15
type textarea "awesome trip! is it just the 2 of you? or how many in total>"
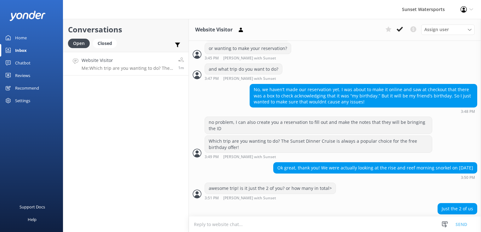
scroll to position [204, 0]
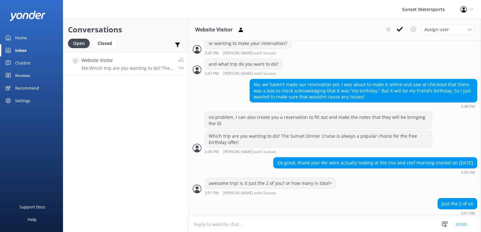
click at [225, 231] on textarea at bounding box center [335, 224] width 292 height 15
paste textarea "[URL][DOMAIN_NAME]"
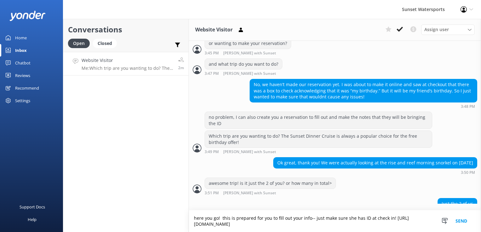
type textarea "here you go! this is prepared for you to fill out your info-- just make sure sh…"
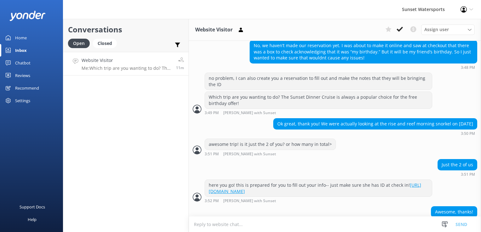
scroll to position [263, 0]
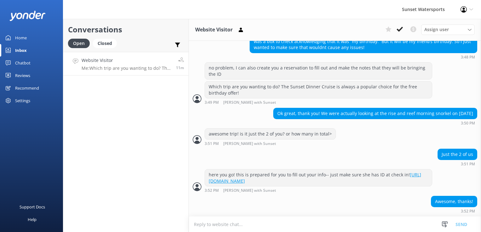
click at [255, 229] on textarea at bounding box center [335, 224] width 292 height 15
type textarea "my pleasure! Have fun!"
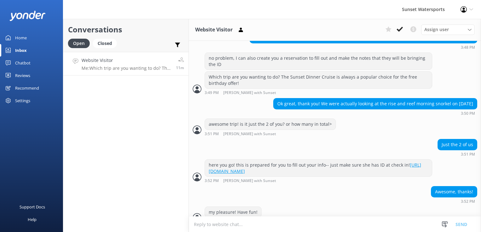
scroll to position [283, 0]
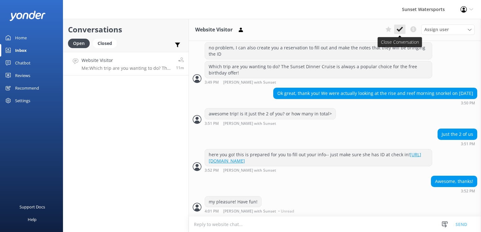
click at [401, 26] on icon at bounding box center [400, 29] width 6 height 6
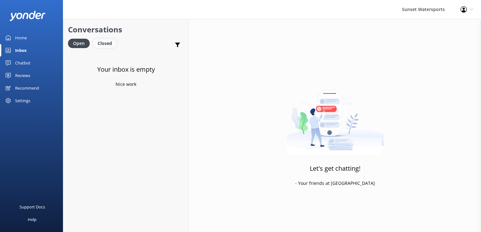
click at [102, 39] on div "Closed" at bounding box center [105, 43] width 24 height 9
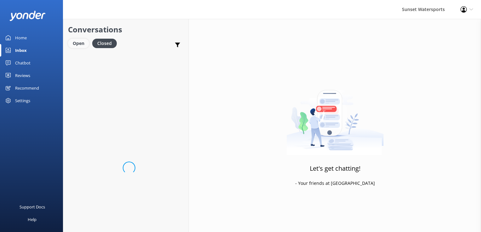
click at [69, 42] on div "Open" at bounding box center [78, 43] width 21 height 9
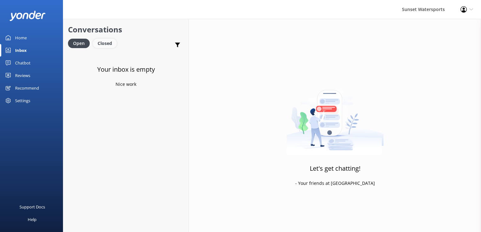
click at [112, 40] on div "Closed" at bounding box center [105, 43] width 24 height 9
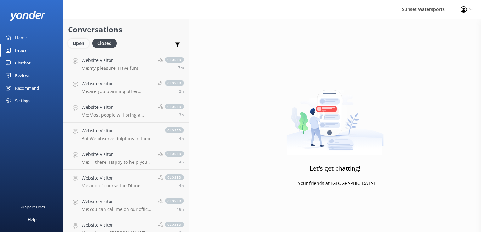
click at [84, 41] on div "Open" at bounding box center [78, 43] width 21 height 9
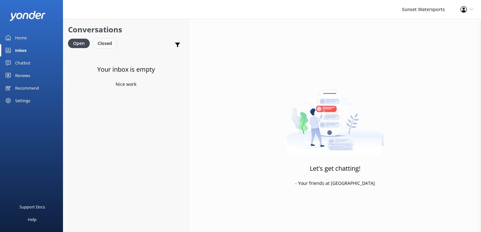
click at [107, 46] on div "Closed" at bounding box center [105, 43] width 24 height 9
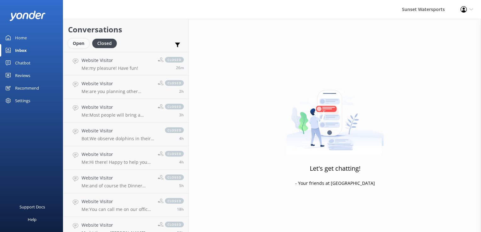
click at [85, 41] on div "Open" at bounding box center [78, 43] width 21 height 9
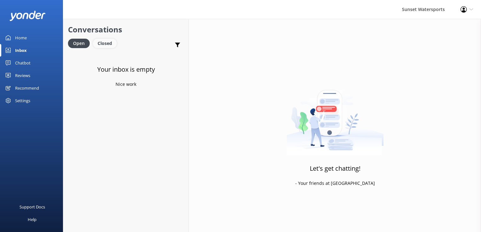
click at [104, 39] on div "Closed" at bounding box center [105, 43] width 24 height 9
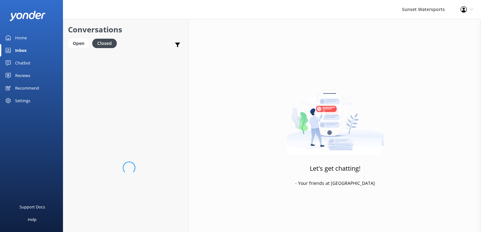
click at [74, 49] on div "Open Closed" at bounding box center [94, 46] width 52 height 15
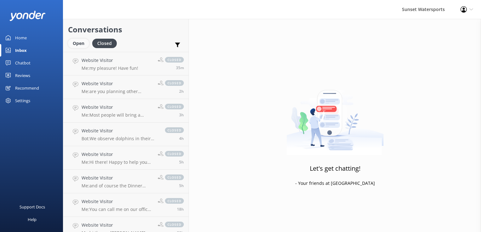
click at [74, 47] on div "Open" at bounding box center [78, 43] width 21 height 9
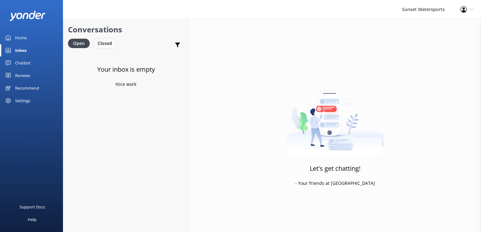
click at [111, 41] on div "Closed" at bounding box center [105, 43] width 24 height 9
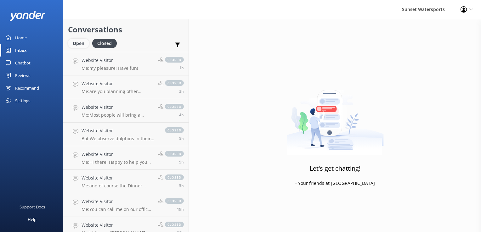
click at [75, 43] on div "Open" at bounding box center [78, 43] width 21 height 9
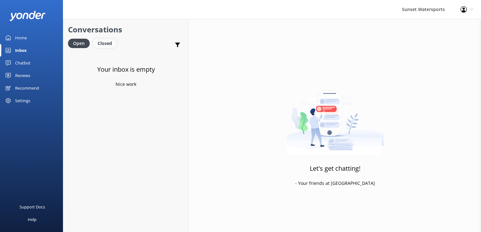
click at [98, 44] on div "Closed" at bounding box center [105, 43] width 24 height 9
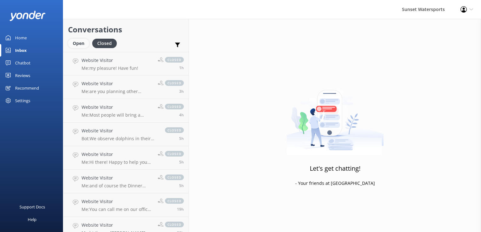
click at [79, 43] on div "Open" at bounding box center [78, 43] width 21 height 9
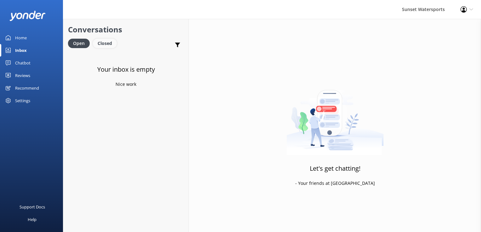
click at [95, 41] on div "Closed" at bounding box center [105, 43] width 24 height 9
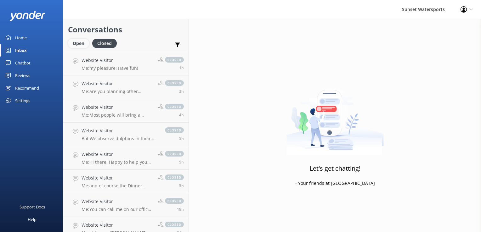
click at [83, 43] on div "Open" at bounding box center [78, 43] width 21 height 9
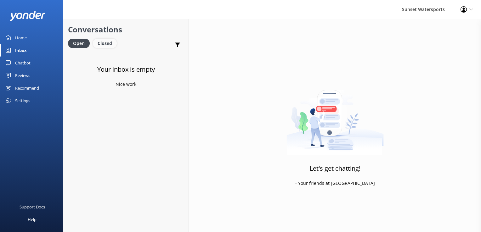
click at [112, 44] on div "Closed" at bounding box center [105, 43] width 24 height 9
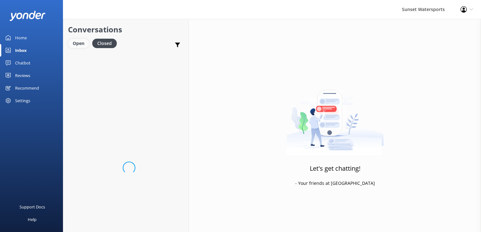
click at [73, 41] on div "Open" at bounding box center [78, 43] width 21 height 9
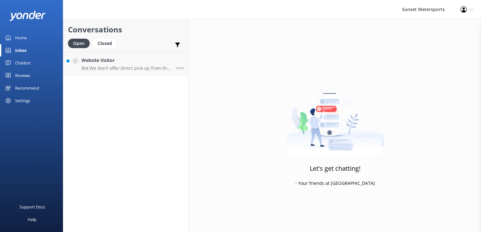
click at [123, 77] on div "Conversations Open Closed Important Converted Assigned to me Unassigned SMS Web…" at bounding box center [126, 126] width 126 height 214
click at [125, 70] on p "Bot: We don't offer direct pick-up from the cruise ship, but our Parrot Key loc…" at bounding box center [127, 69] width 90 height 6
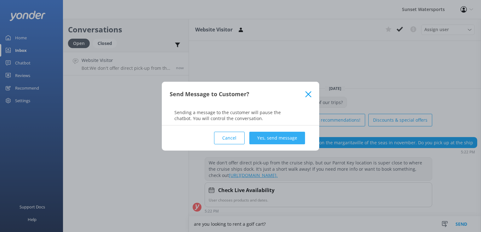
type textarea "are you looking to rent a golf cart?"
drag, startPoint x: 263, startPoint y: 132, endPoint x: 265, endPoint y: 136, distance: 3.9
click at [264, 133] on button "Yes, send message" at bounding box center [277, 138] width 56 height 13
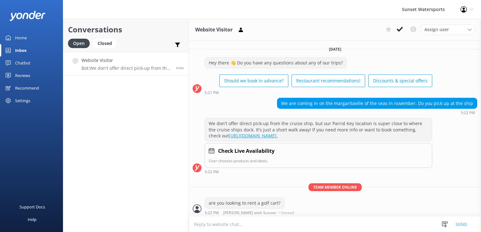
scroll to position [0, 0]
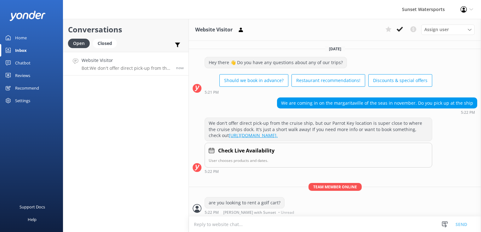
click at [126, 134] on div "Conversations Open Closed Important Converted Assigned to me Unassigned SMS Web…" at bounding box center [126, 126] width 126 height 214
click at [244, 27] on icon at bounding box center [241, 30] width 6 height 6
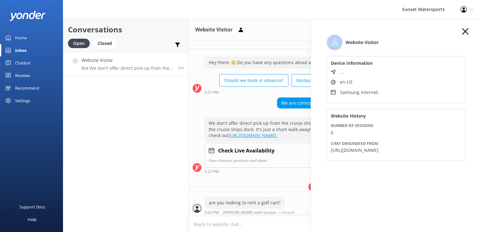
drag, startPoint x: 150, startPoint y: 155, endPoint x: 242, endPoint y: 190, distance: 98.4
click at [150, 155] on div "Conversations Open Closed Important Converted Assigned to me Unassigned SMS Web…" at bounding box center [126, 126] width 126 height 214
click at [243, 232] on textarea at bounding box center [335, 224] width 292 height 15
type textarea "or what activities are you interested in?"
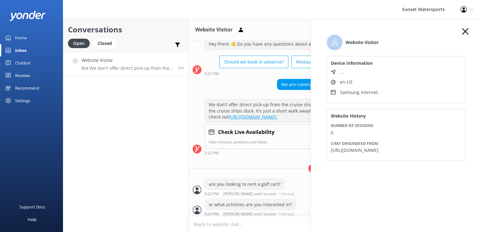
scroll to position [20, 0]
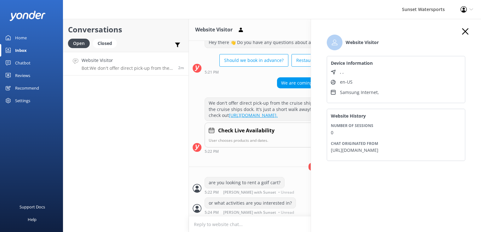
click at [463, 33] on use "button" at bounding box center [465, 31] width 6 height 6
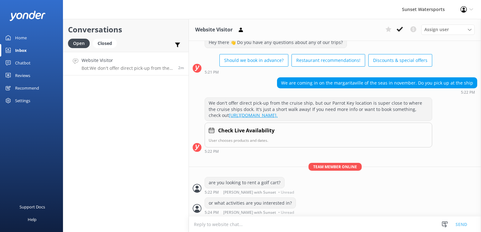
drag, startPoint x: 108, startPoint y: 103, endPoint x: 111, endPoint y: 105, distance: 3.5
click at [111, 105] on div "Conversations Open Closed Important Converted Assigned to me Unassigned SMS Web…" at bounding box center [126, 126] width 126 height 214
click at [48, 167] on div "Support Docs Help" at bounding box center [31, 174] width 63 height 116
click at [404, 28] on button at bounding box center [399, 29] width 11 height 9
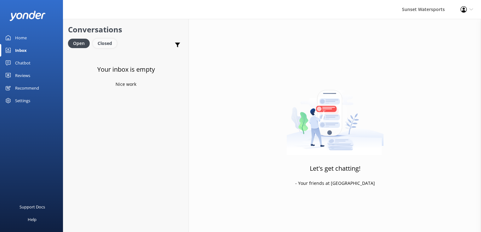
click at [105, 46] on div "Closed" at bounding box center [105, 43] width 24 height 9
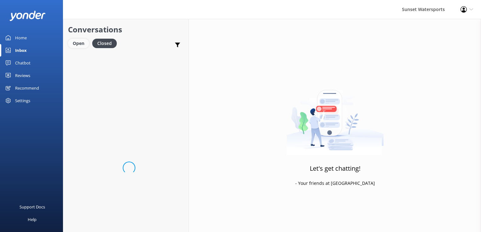
click at [83, 42] on div "Open" at bounding box center [78, 43] width 21 height 9
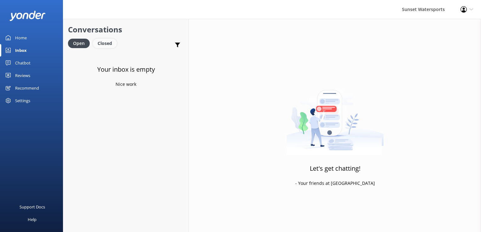
click at [108, 44] on div "Closed" at bounding box center [105, 43] width 24 height 9
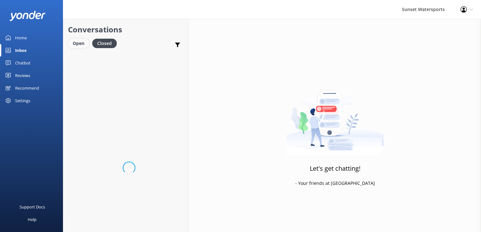
click at [68, 46] on div "Open" at bounding box center [78, 43] width 21 height 9
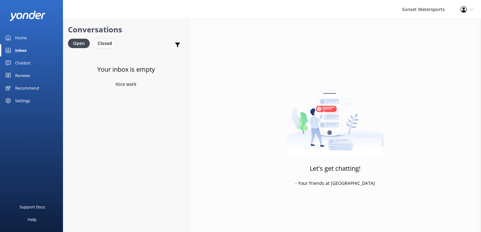
click at [110, 46] on div "Closed" at bounding box center [105, 43] width 24 height 9
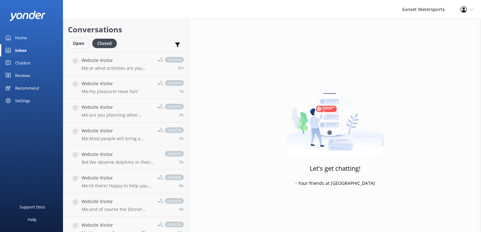
click at [82, 45] on div "Open" at bounding box center [78, 43] width 21 height 9
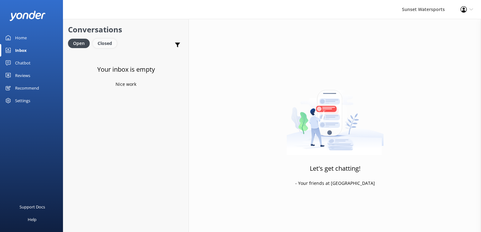
click at [102, 42] on div "Closed" at bounding box center [105, 43] width 24 height 9
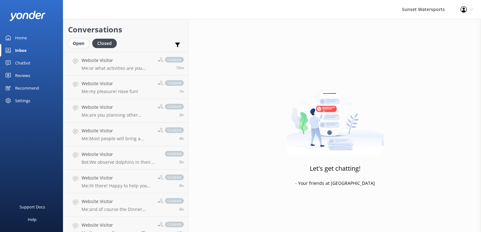
click at [80, 44] on div "Open" at bounding box center [78, 43] width 21 height 9
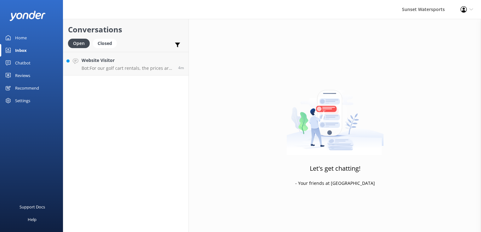
click at [132, 76] on div "Conversations Open Closed Important Converted Assigned to me Unassigned SMS Web…" at bounding box center [126, 126] width 126 height 214
click at [134, 73] on link "Website Visitor Bot: For our golf cart rentals, the prices are per cart. If you…" at bounding box center [125, 64] width 125 height 24
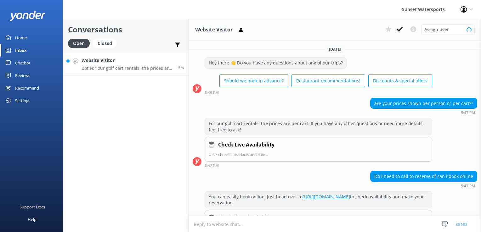
scroll to position [32, 0]
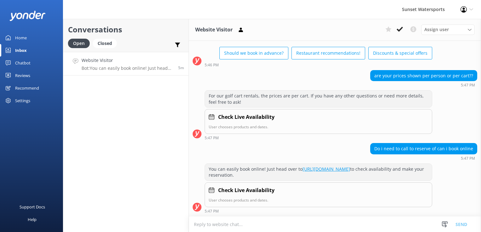
click at [241, 221] on textarea at bounding box center [335, 224] width 292 height 15
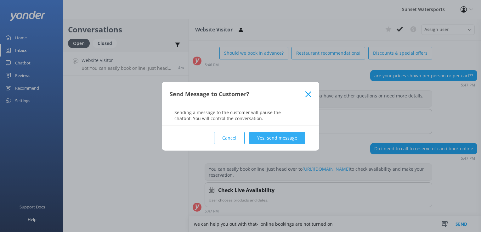
type textarea "we can help you out with that- online bookings are not turned on"
click at [272, 141] on button "Yes, send message" at bounding box center [277, 138] width 56 height 13
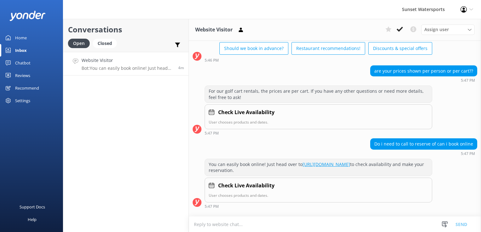
scroll to position [73, 0]
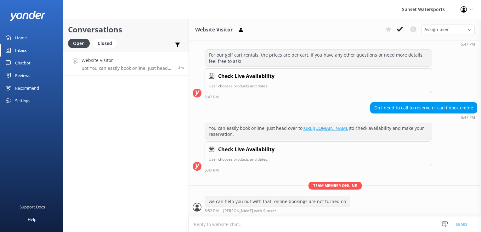
click at [250, 222] on textarea at bounding box center [335, 224] width 292 height 15
click at [237, 231] on textarea at bounding box center [335, 224] width 292 height 15
type textarea "when are you wanting a cart?"
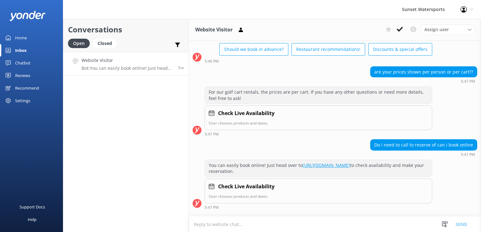
scroll to position [86, 0]
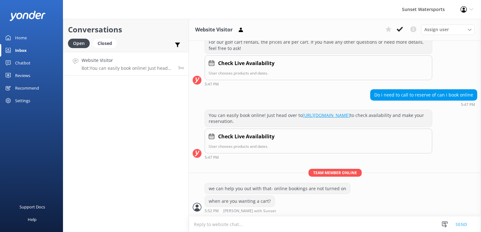
click at [223, 224] on textarea at bounding box center [335, 224] width 292 height 15
type textarea "and are you planning to do other activities like snorkeling, Jetskis, sunset cr…"
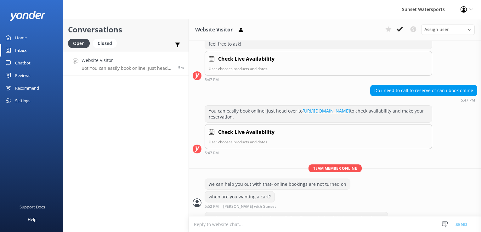
scroll to position [107, 0]
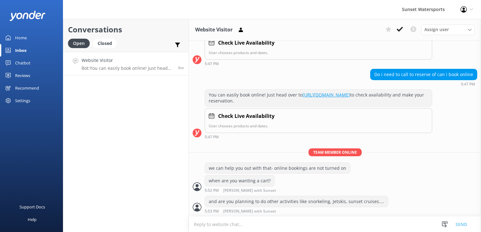
click at [230, 230] on textarea at bounding box center [335, 224] width 292 height 15
type textarea "I can help you bundle for a better rate"
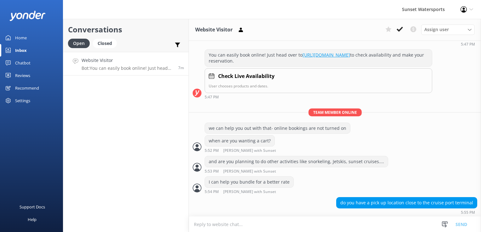
scroll to position [147, 0]
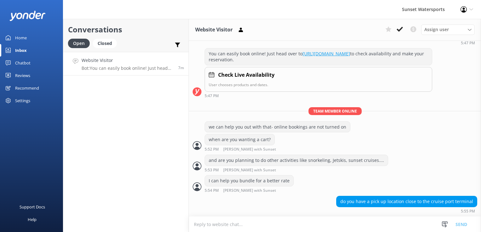
click at [369, 228] on textarea at bounding box center [335, 224] width 292 height 15
type textarea "I can check our downtown location-- we can set it up so it is less than a 5 min…"
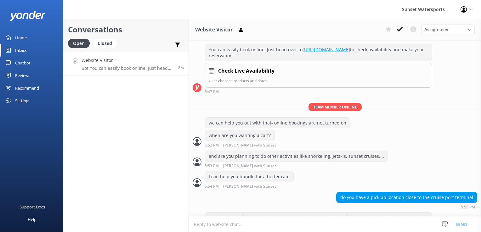
scroll to position [174, 0]
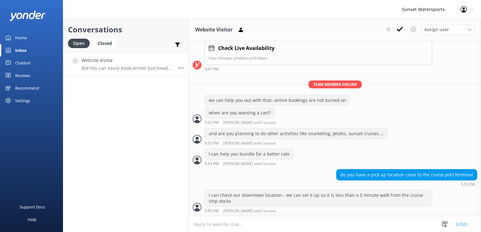
click at [370, 227] on textarea at bounding box center [335, 224] width 292 height 15
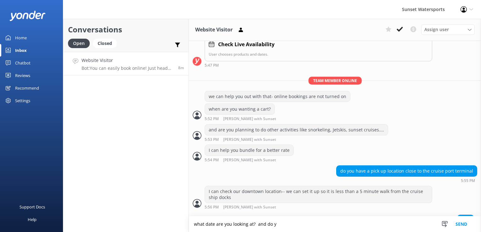
scroll to position [189, 0]
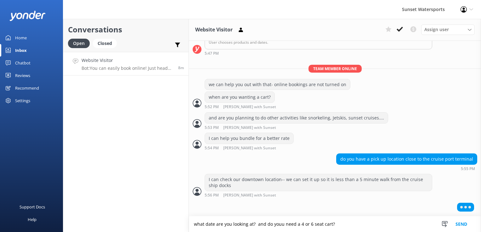
type textarea "what date are you looking at? and do youu need a 4 or 6 seat cart?"
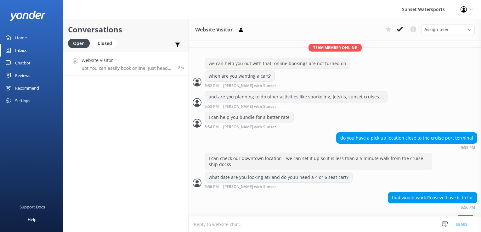
scroll to position [222, 0]
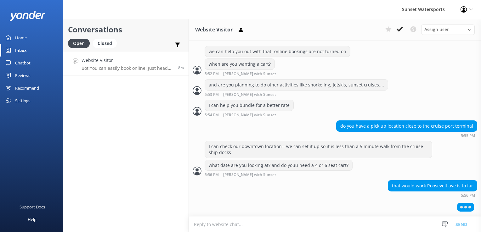
click at [370, 227] on textarea at bounding box center [335, 224] width 292 height 15
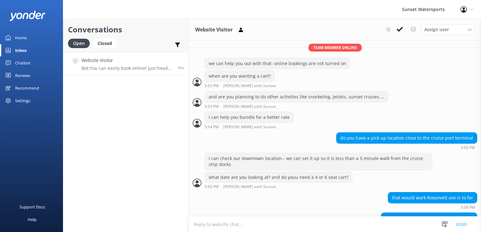
scroll to position [227, 0]
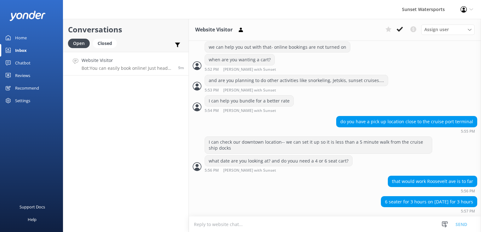
click at [277, 227] on textarea at bounding box center [335, 224] width 292 height 15
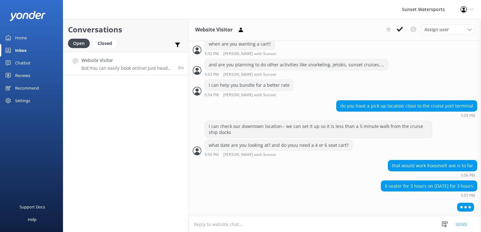
scroll to position [242, 0]
type textarea "what time do you want that to start?"
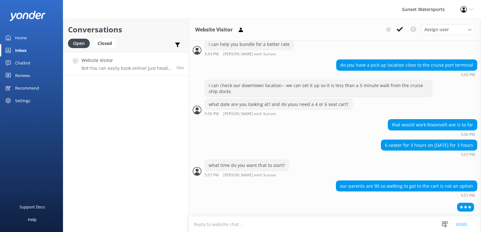
scroll to position [283, 0]
click at [232, 226] on textarea at bounding box center [335, 224] width 292 height 15
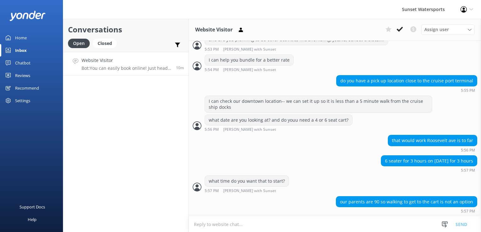
scroll to position [281, 0]
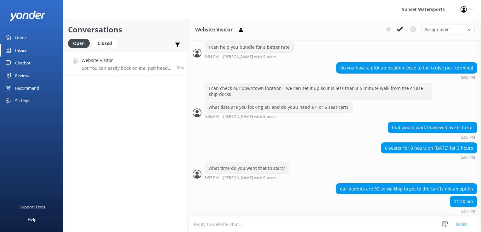
click at [235, 222] on textarea at bounding box center [335, 224] width 292 height 15
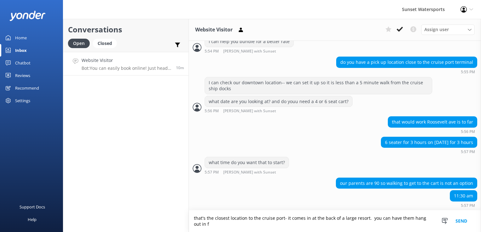
scroll to position [287, 0]
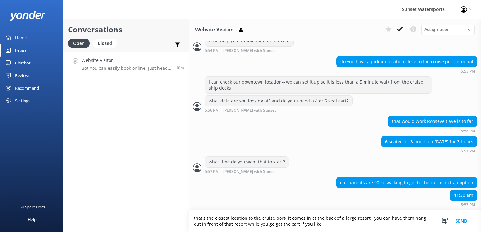
type textarea "that's the closest location to the cruise port- it comes in at the back of a la…"
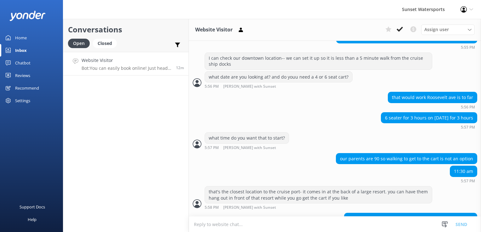
scroll to position [328, 0]
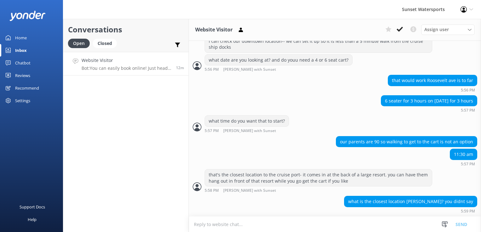
click at [219, 226] on textarea at bounding box center [335, 224] width 292 height 15
type textarea "it is on [PERSON_NAME] st"
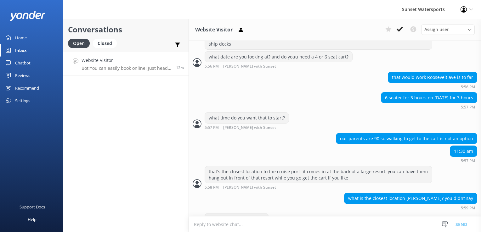
scroll to position [348, 0]
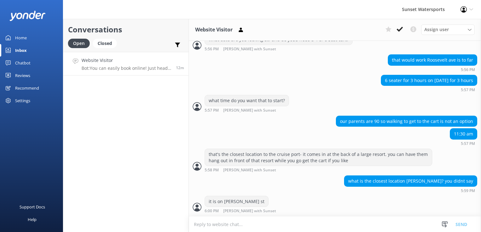
drag, startPoint x: 249, startPoint y: 227, endPoint x: 254, endPoint y: 225, distance: 5.1
click at [249, 227] on textarea at bounding box center [335, 224] width 292 height 15
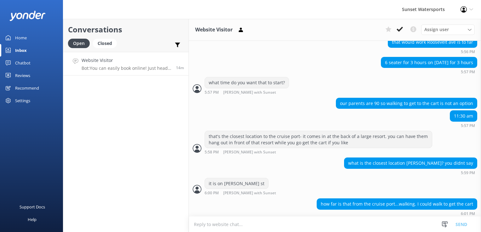
scroll to position [368, 0]
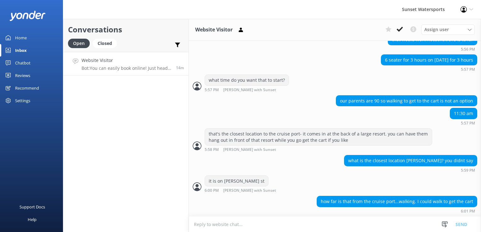
click at [272, 228] on textarea at bounding box center [335, 224] width 292 height 15
type textarea "less than 5 minute walk"
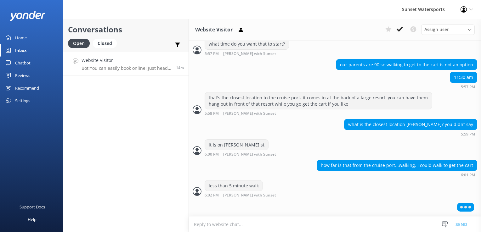
scroll to position [403, 0]
click at [236, 225] on textarea at bounding box center [335, 224] width 292 height 15
type textarea "i"
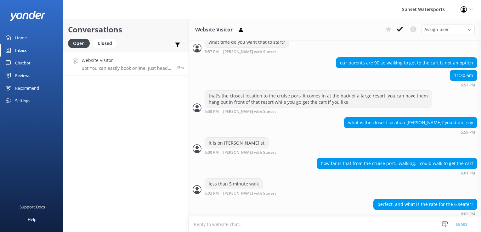
scroll to position [409, 0]
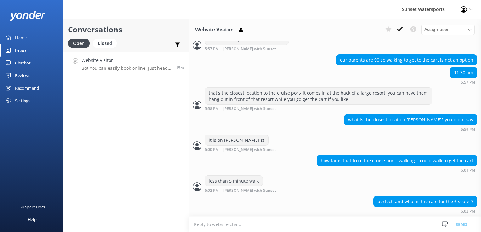
click at [227, 225] on textarea at bounding box center [335, 224] width 292 height 15
paste textarea "Amount due Subtotal $180.00 Taxes $12.75 Total $192.75"
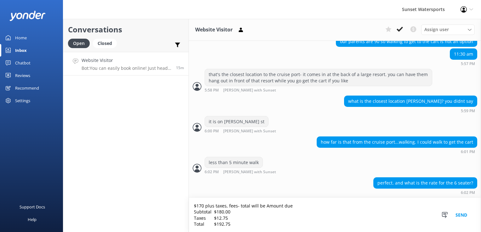
scroll to position [427, 0]
drag, startPoint x: 229, startPoint y: 217, endPoint x: 193, endPoint y: 210, distance: 37.3
click at [193, 210] on textarea "$170 plus taxes, fees- total will be Amount due Subtotal $180.00 Taxes $12.75 T…" at bounding box center [335, 215] width 292 height 34
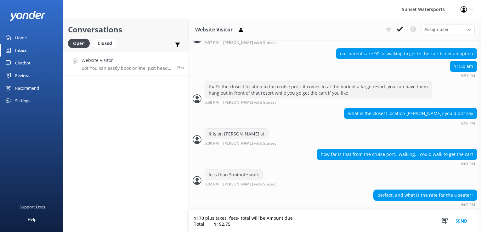
scroll to position [415, 0]
drag, startPoint x: 207, startPoint y: 226, endPoint x: 187, endPoint y: 224, distance: 19.9
click at [187, 224] on div "Conversations Open Closed Important Converted Assigned to me Unassigned SMS Web…" at bounding box center [272, 126] width 418 height 214
type textarea "$170 plus taxes, fees- total will be $192.75"
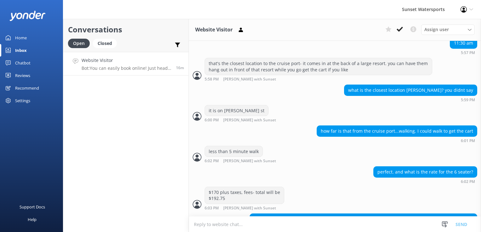
scroll to position [456, 0]
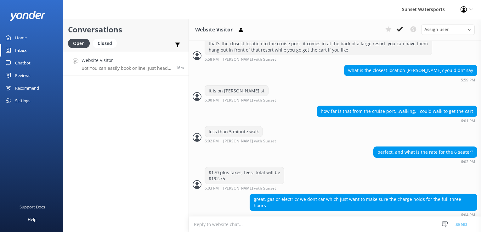
click at [282, 230] on textarea at bounding box center [335, 224] width 292 height 15
type textarea "gas"
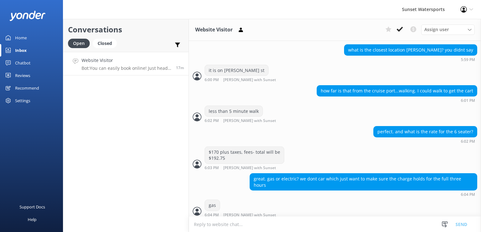
scroll to position [496, 0]
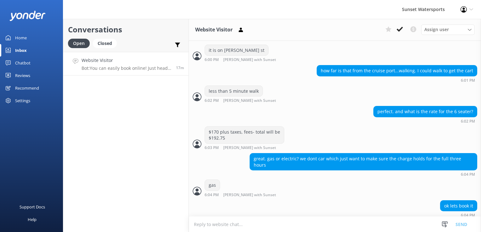
click at [204, 226] on textarea at bounding box center [335, 224] width 292 height 15
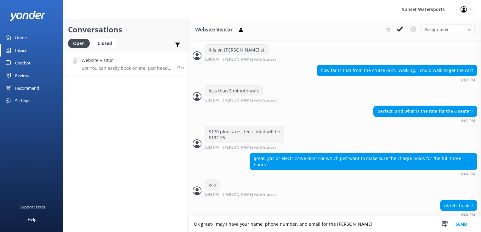
scroll to position [512, 0]
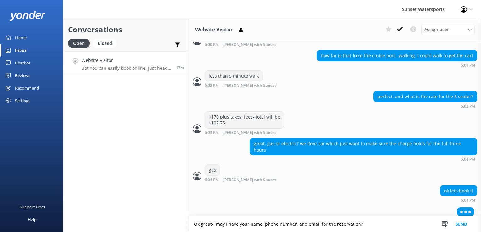
type textarea "Ok great- may I have your name, phone number, and email for the reservation?"
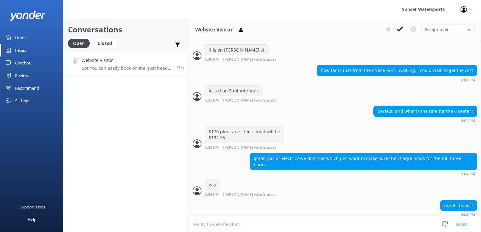
scroll to position [517, 0]
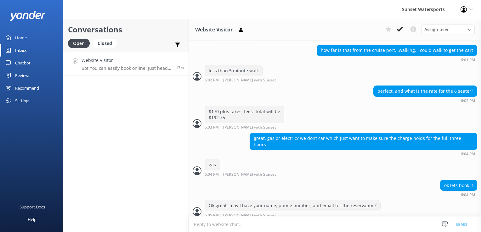
click at [147, 150] on div "Conversations Open Closed Important Converted Assigned to me Unassigned SMS Web…" at bounding box center [126, 126] width 126 height 214
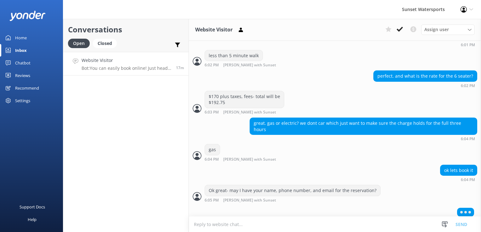
scroll to position [517, 0]
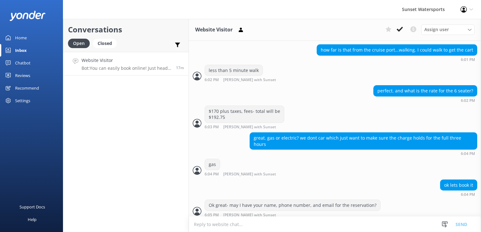
click at [121, 154] on div "Conversations Open Closed Important Converted Assigned to me Unassigned SMS Web…" at bounding box center [126, 126] width 126 height 214
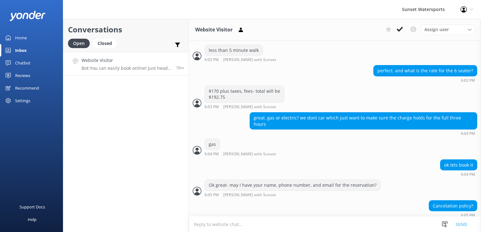
click at [239, 231] on textarea at bounding box center [335, 224] width 292 height 15
type textarea "2"
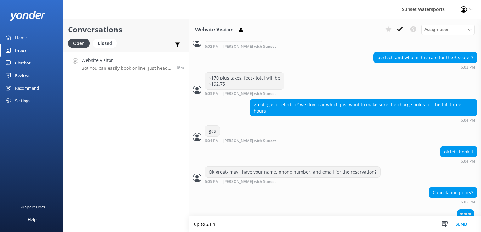
scroll to position [552, 0]
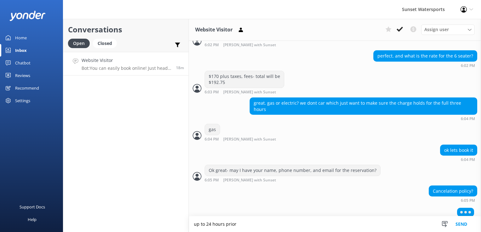
type textarea "up to 24 hours prior"
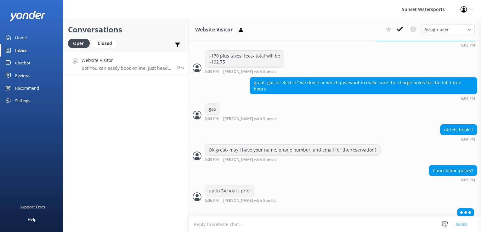
click at [241, 229] on textarea at bounding box center [335, 224] width 292 height 15
click at [113, 214] on div "Conversations Open Closed Important Converted Assigned to me Unassigned SMS Web…" at bounding box center [126, 126] width 126 height 214
click at [104, 46] on div "Closed" at bounding box center [105, 43] width 24 height 9
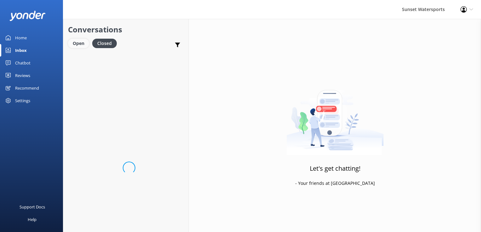
click at [76, 48] on div "Open" at bounding box center [78, 43] width 21 height 9
click at [126, 62] on h4 "Website Visitor" at bounding box center [107, 60] width 50 height 7
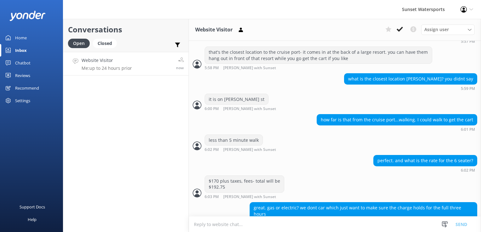
scroll to position [558, 0]
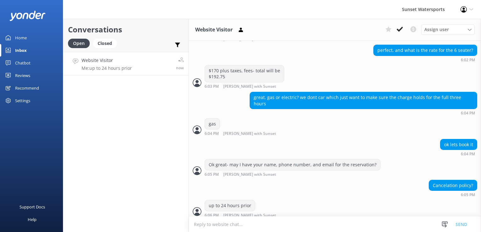
click at [149, 163] on div "Conversations Open Closed Important Converted Assigned to me Unassigned SMS Web…" at bounding box center [126, 126] width 126 height 214
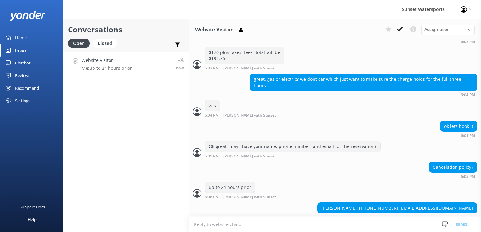
scroll to position [578, 0]
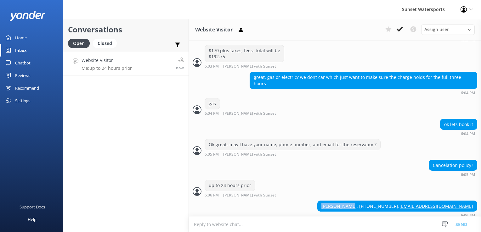
drag, startPoint x: 366, startPoint y: 202, endPoint x: 341, endPoint y: 204, distance: 25.3
click at [341, 204] on div "[PERSON_NAME], [PHONE_NUMBER], [EMAIL_ADDRESS][DOMAIN_NAME]" at bounding box center [397, 206] width 159 height 11
copy div "[PERSON_NAME]"
drag, startPoint x: 368, startPoint y: 201, endPoint x: 396, endPoint y: 202, distance: 27.7
click at [396, 202] on div "[PERSON_NAME], [PHONE_NUMBER], [EMAIL_ADDRESS][DOMAIN_NAME]" at bounding box center [397, 206] width 159 height 11
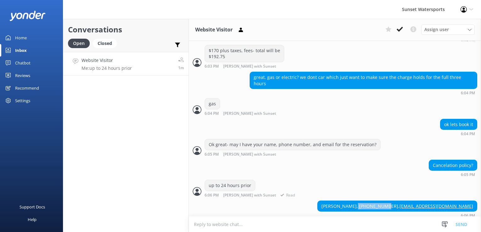
copy div "[PHONE_NUMBER]"
click at [236, 225] on textarea at bounding box center [335, 224] width 292 height 15
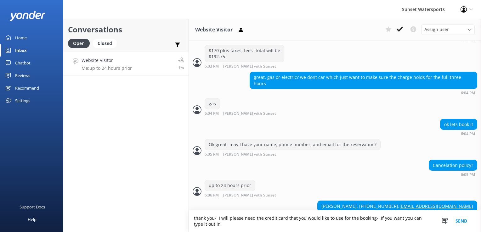
scroll to position [584, 0]
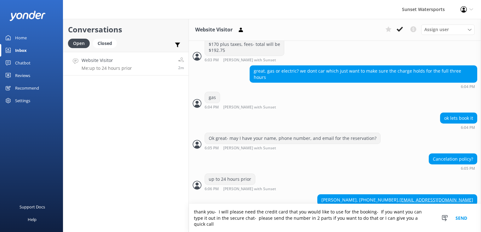
type textarea "thank you- I will please need the credit card that you would like to use for th…"
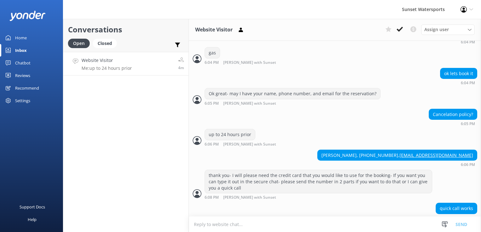
scroll to position [631, 0]
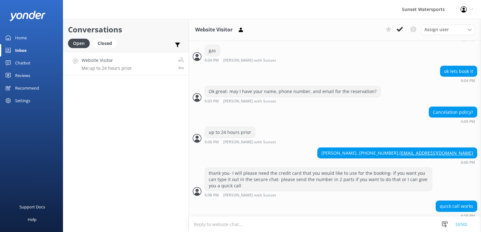
click at [284, 227] on textarea at bounding box center [335, 224] width 292 height 15
click at [242, 223] on textarea at bounding box center [335, 224] width 292 height 15
type textarea "o"
click at [400, 31] on icon at bounding box center [400, 29] width 6 height 6
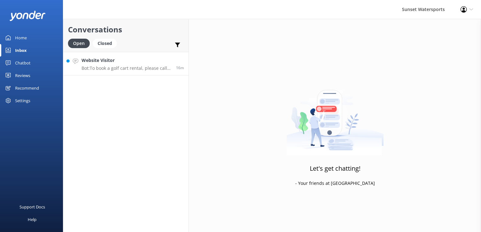
click at [110, 60] on h4 "Website Visitor" at bounding box center [127, 60] width 90 height 7
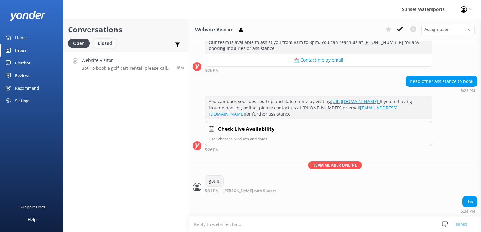
scroll to position [11268, 0]
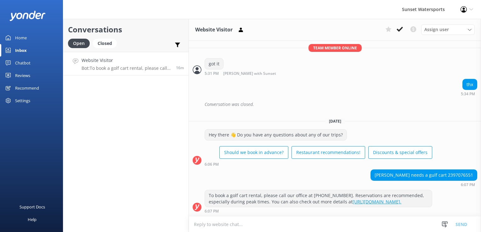
click at [230, 227] on textarea at bounding box center [335, 224] width 292 height 15
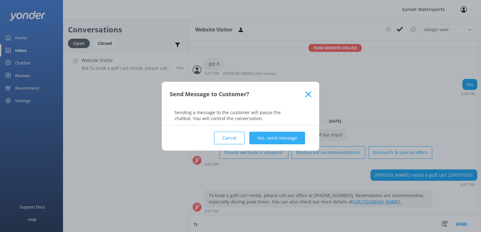
type textarea "ty"
click at [261, 135] on button "Yes, send message" at bounding box center [277, 138] width 56 height 13
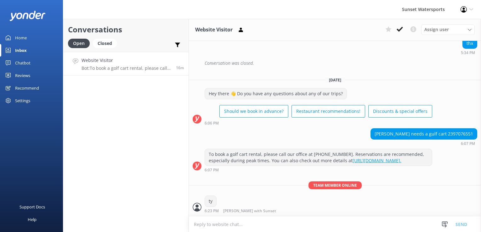
scroll to position [11309, 0]
drag, startPoint x: 443, startPoint y: 130, endPoint x: 470, endPoint y: 135, distance: 26.5
click at [470, 135] on div "[PERSON_NAME] needs a gulf cart 2397076551 6:07 PM" at bounding box center [424, 137] width 107 height 17
copy div "2397076551"
click at [398, 26] on button at bounding box center [399, 29] width 11 height 9
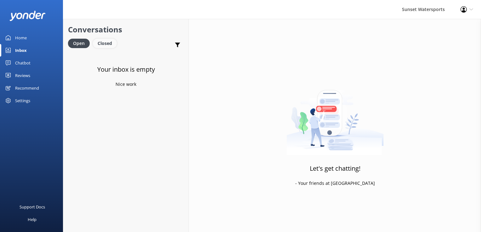
click at [106, 40] on div "Closed" at bounding box center [105, 43] width 24 height 9
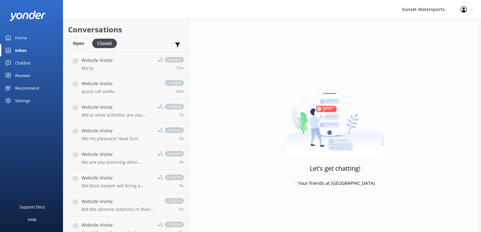
click at [80, 46] on div "Open" at bounding box center [78, 43] width 21 height 9
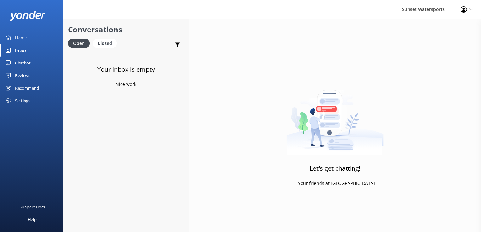
click at [104, 38] on div "Conversations Open Closed Important Converted Assigned to me Unassigned SMS" at bounding box center [125, 35] width 125 height 33
click at [116, 40] on link "Closed" at bounding box center [106, 43] width 27 height 7
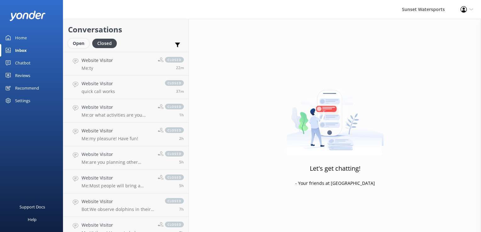
click at [81, 43] on div "Open" at bounding box center [78, 43] width 21 height 9
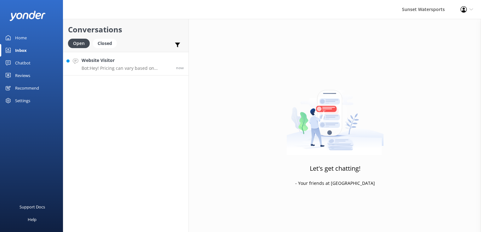
click at [89, 59] on h4 "Website Visitor" at bounding box center [127, 60] width 90 height 7
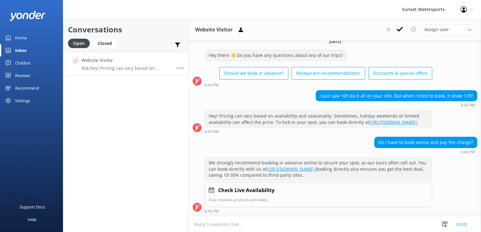
scroll to position [19, 0]
click at [227, 226] on textarea at bounding box center [335, 224] width 292 height 15
type textarea "w"
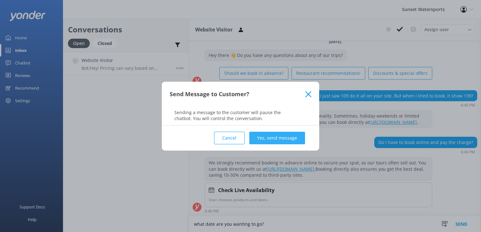
type textarea "what date are you wanting to go?"
click at [277, 144] on button "Yes, send message" at bounding box center [277, 138] width 56 height 13
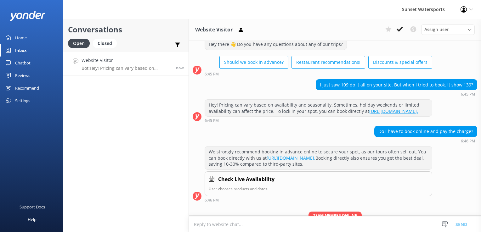
scroll to position [59, 0]
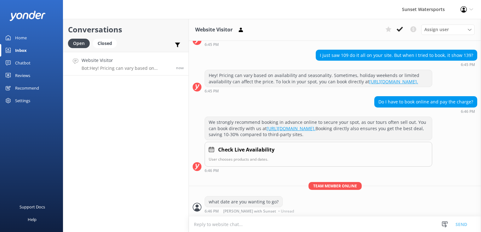
click at [227, 226] on textarea at bounding box center [335, 224] width 292 height 15
type textarea "the 109 rate would be the locals rate displayed on the local rate page..."
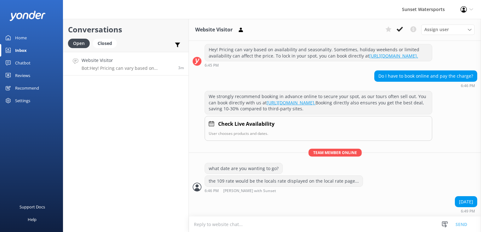
scroll to position [100, 0]
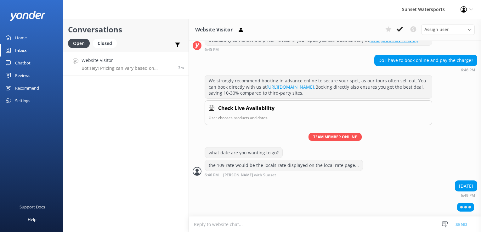
click at [209, 226] on textarea at bounding box center [335, 224] width 292 height 15
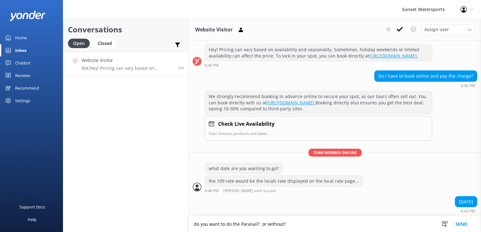
type textarea "do you want to do the Parasail? or without?"
click at [211, 227] on textarea at bounding box center [335, 224] width 292 height 15
paste textarea "[URL][DOMAIN_NAME]"
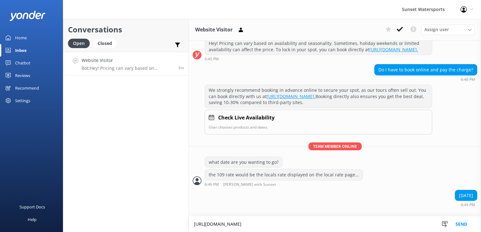
type textarea "[URL][DOMAIN_NAME]"
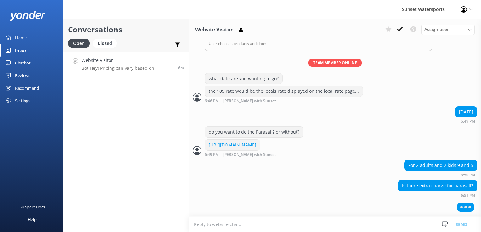
scroll to position [180, 0]
click at [319, 192] on div "Is there extra charge for parasail? 6:51 PM" at bounding box center [335, 188] width 292 height 17
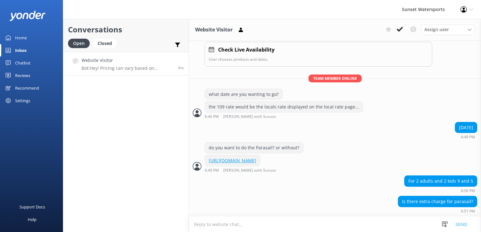
scroll to position [165, 0]
click at [257, 226] on textarea at bounding box center [335, 224] width 292 height 15
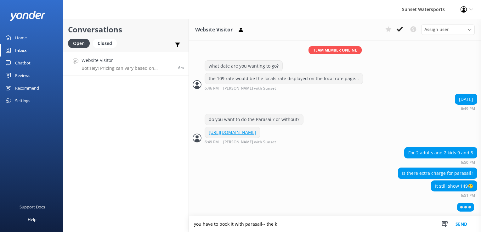
scroll to position [192, 0]
type textarea "you have to book it with parasail-- the kids will get a lower rate"
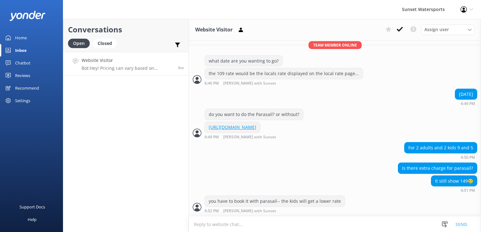
scroll to position [198, 0]
click at [244, 223] on textarea at bounding box center [335, 224] width 292 height 15
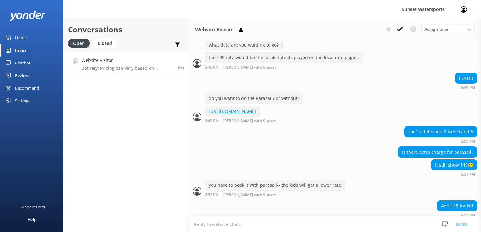
scroll to position [218, 0]
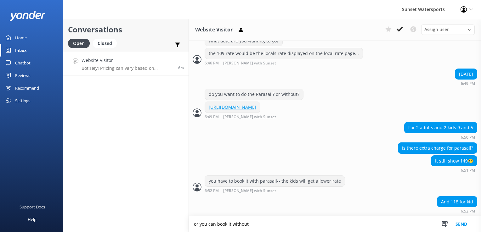
type textarea "or you can book it without"
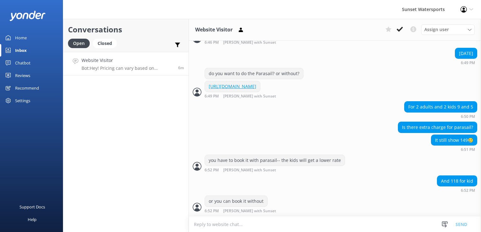
scroll to position [238, 0]
click at [105, 44] on div "Closed" at bounding box center [105, 43] width 24 height 9
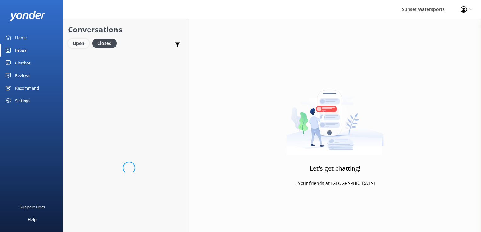
click at [87, 44] on div "Open" at bounding box center [78, 43] width 21 height 9
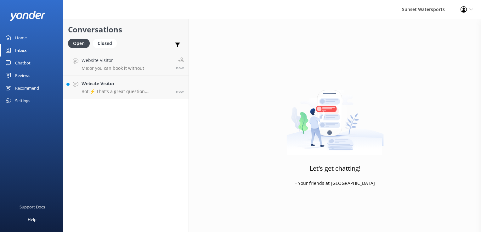
click at [120, 101] on div "Conversations Open Closed Important Converted Assigned to me Unassigned SMS Web…" at bounding box center [126, 126] width 126 height 214
click at [121, 91] on p "Bot: ⚡ That's a great question, unfortunately I do not know the answer. I'm goi…" at bounding box center [127, 92] width 90 height 6
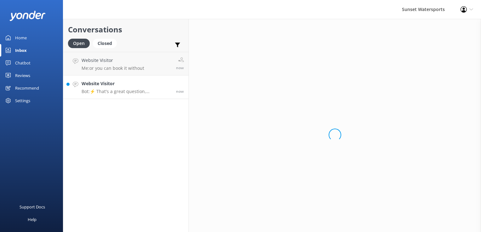
click at [161, 82] on h4 "Website Visitor" at bounding box center [127, 83] width 90 height 7
click at [161, 63] on link "Website Visitor Me: or you can book it without now" at bounding box center [125, 64] width 125 height 24
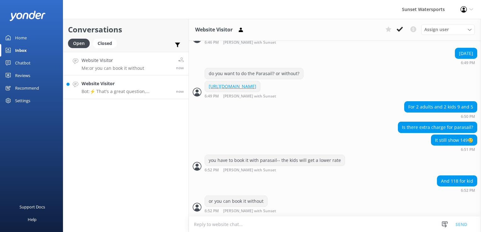
scroll to position [238, 0]
click at [136, 66] on p "Bot: ⚡ That's a great question, unfortunately I do not know the answer. I'm goi…" at bounding box center [127, 69] width 90 height 6
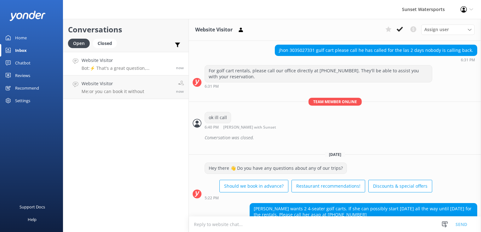
scroll to position [11442, 0]
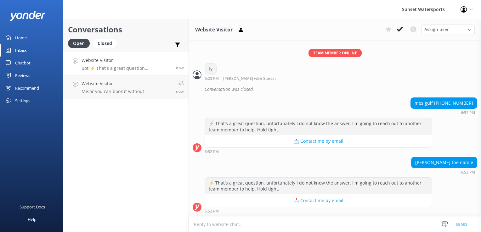
click at [113, 157] on div "Conversations Open Closed Important Converted Assigned to me Unassigned SMS Web…" at bounding box center [126, 126] width 126 height 214
click at [225, 228] on textarea at bounding box center [335, 224] width 292 height 15
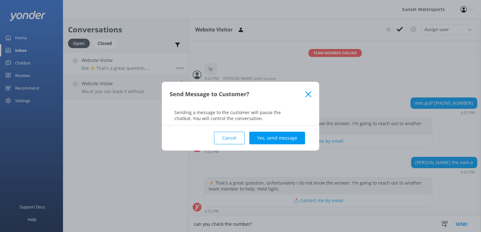
type textarea "can you check the number?"
click at [261, 129] on div "Cancel Yes, send message" at bounding box center [241, 138] width 142 height 25
click at [263, 135] on button "Yes, send message" at bounding box center [277, 138] width 56 height 13
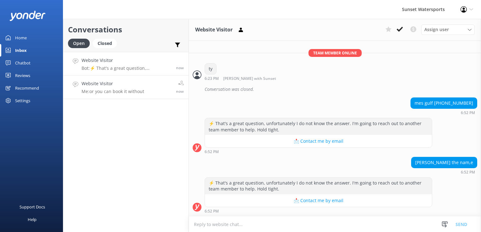
click at [98, 91] on p "Me: or you can book it without" at bounding box center [113, 92] width 63 height 6
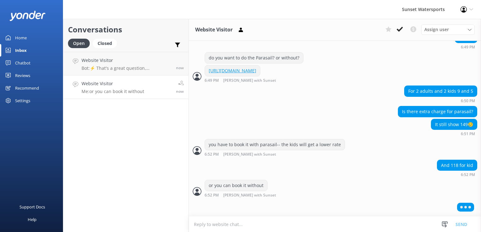
scroll to position [254, 0]
click at [243, 227] on textarea at bounding box center [335, 224] width 292 height 15
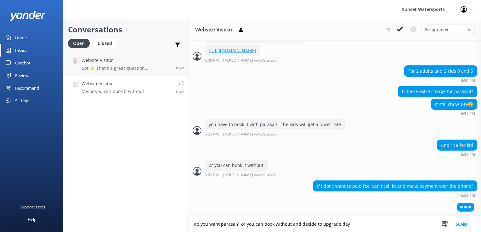
scroll to position [274, 0]
type textarea "do you want parasai? or you can book without and decide to upgrade day of--"
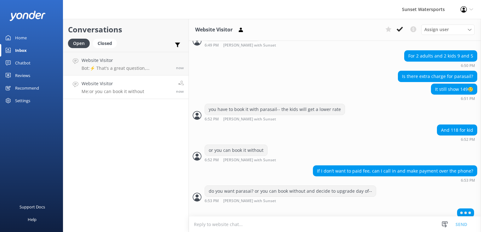
scroll to position [294, 0]
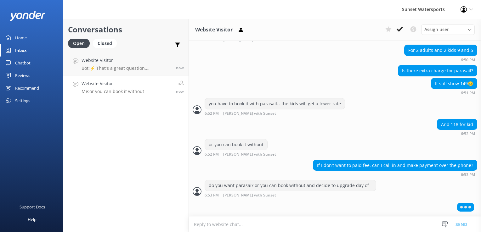
click at [243, 228] on textarea at bounding box center [335, 224] width 292 height 15
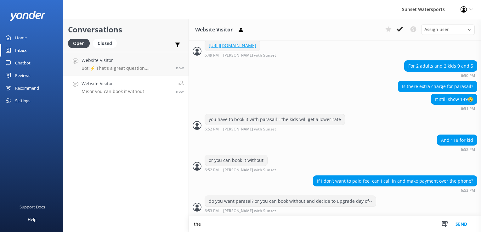
scroll to position [300, 0]
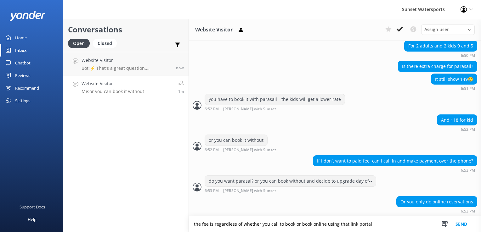
type textarea "the fee is regardless of whether you call to book or book online using that lin…"
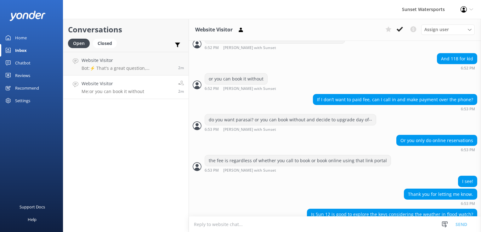
scroll to position [373, 0]
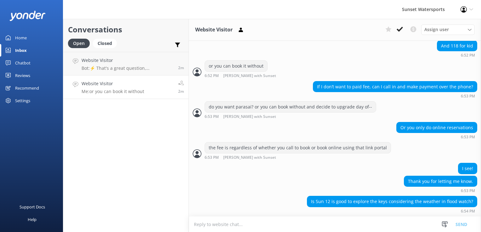
click at [260, 226] on textarea at bounding box center [335, 224] width 292 height 15
click at [246, 228] on textarea at bounding box center [335, 224] width 292 height 15
type textarea "l"
type textarea "Key West will be fine- we are only seeing it to be partly cloudy"
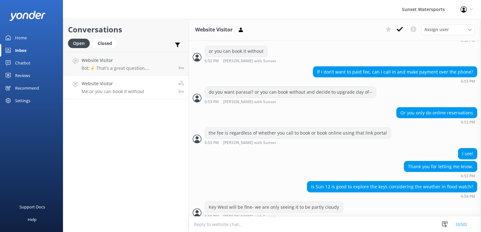
scroll to position [394, 0]
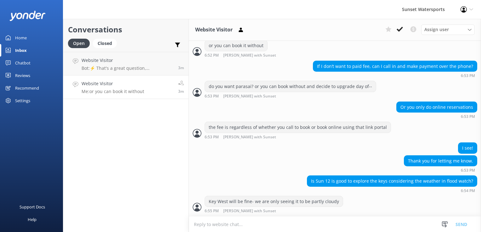
click at [246, 228] on textarea at bounding box center [335, 224] width 292 height 15
paste textarea "[URL][DOMAIN_NAME]"
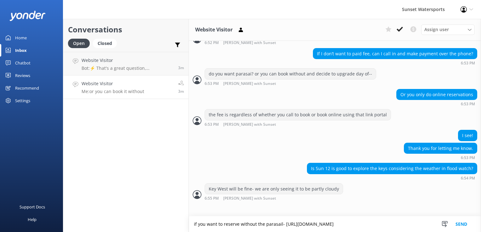
type textarea "if you want to reserve without the parasail- [URL][DOMAIN_NAME]"
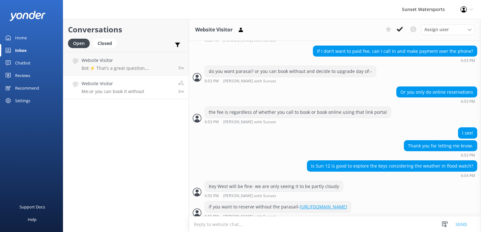
scroll to position [426, 0]
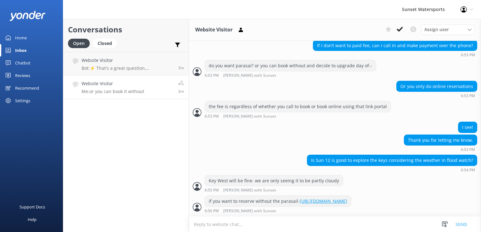
click at [246, 228] on textarea at bounding box center [335, 224] width 292 height 15
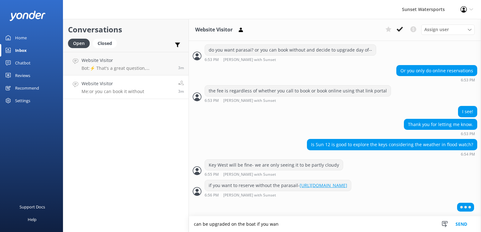
scroll to position [441, 0]
type textarea "can be upgraded on the boat if you want for $10/p"
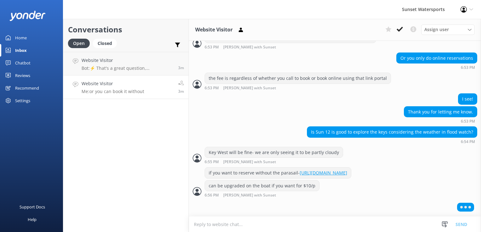
scroll to position [454, 0]
click at [130, 162] on div "Conversations Open Closed Important Converted Assigned to me Unassigned SMS Web…" at bounding box center [126, 126] width 126 height 214
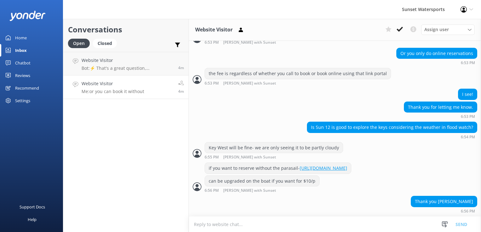
scroll to position [460, 0]
click at [220, 227] on textarea at bounding box center [335, 224] width 292 height 15
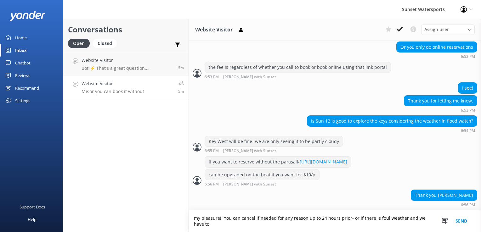
scroll to position [466, 0]
type textarea "my pleasure! You can cancel if needed for any reason up to 24 hours prior- or i…"
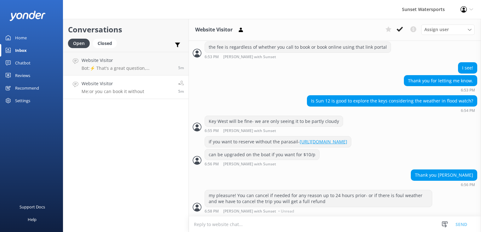
scroll to position [486, 0]
click at [120, 67] on p "Bot: ⚡ That's a great question, unfortunately I do not know the answer. I'm goi…" at bounding box center [128, 69] width 92 height 6
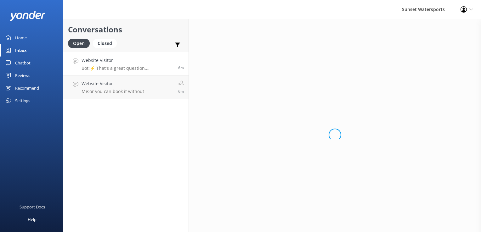
click at [156, 65] on div "Website Visitor Bot: ⚡ That's a great question, unfortunately I do not know the…" at bounding box center [128, 64] width 92 height 14
click at [144, 87] on h4 "Website Visitor" at bounding box center [113, 83] width 63 height 7
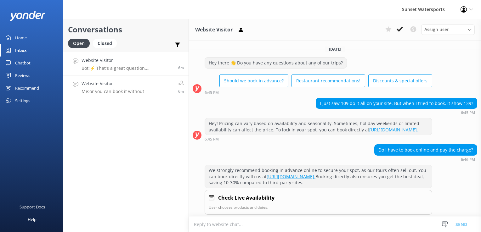
scroll to position [36, 0]
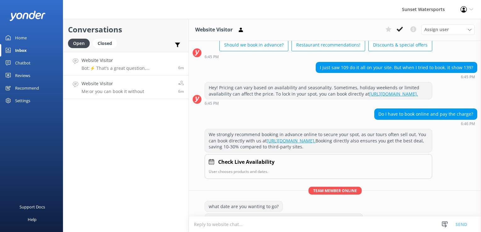
click at [133, 58] on h4 "Website Visitor" at bounding box center [128, 60] width 92 height 7
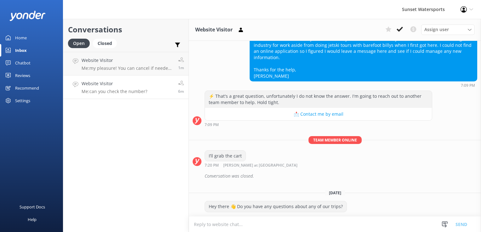
scroll to position [11475, 0]
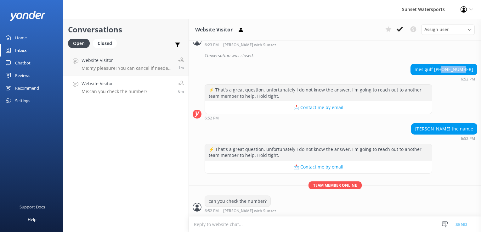
drag, startPoint x: 461, startPoint y: 71, endPoint x: 468, endPoint y: 70, distance: 7.6
click at [468, 70] on div "mes gulf [PHONE_NUMBER]" at bounding box center [444, 69] width 66 height 11
drag, startPoint x: 468, startPoint y: 70, endPoint x: 464, endPoint y: 71, distance: 4.2
copy div "979-7985"
click at [400, 66] on div "mes gulf [PHONE_NUMBER] 6:52 PM" at bounding box center [335, 72] width 292 height 17
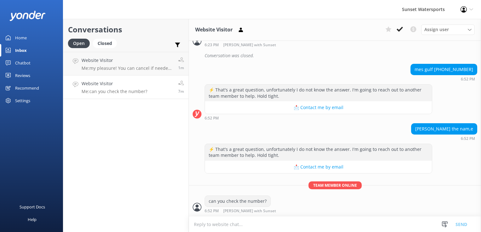
click at [453, 91] on div "⚡ That's a great question, unfortunately I do not know the answer. I'm going to…" at bounding box center [335, 102] width 292 height 36
click at [204, 211] on div "can you check the number? 6:52 PM [PERSON_NAME] with Sunset Read" at bounding box center [335, 204] width 292 height 17
click at [247, 222] on textarea at bounding box center [335, 224] width 292 height 15
type textarea "m"
click at [219, 227] on textarea at bounding box center [335, 224] width 292 height 15
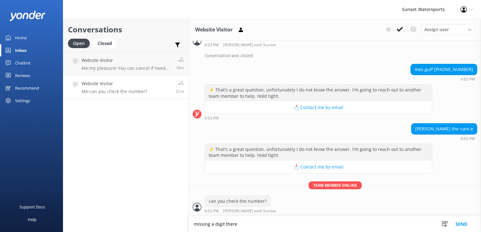
type textarea "missing a digit there"
click at [228, 218] on textarea at bounding box center [335, 224] width 292 height 15
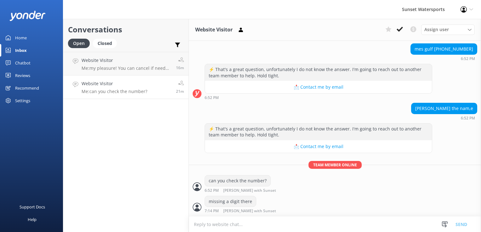
scroll to position [11496, 0]
click at [143, 155] on div "Conversations Open Closed Important Converted Assigned to me Unassigned SMS Web…" at bounding box center [126, 126] width 126 height 214
click at [91, 86] on h4 "Website Visitor" at bounding box center [115, 83] width 66 height 7
click at [100, 66] on p "Me: my pleasure! You can cancel if needed for any reason up to 24 hours prior- …" at bounding box center [127, 69] width 90 height 6
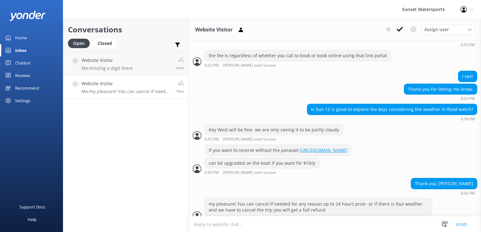
scroll to position [486, 0]
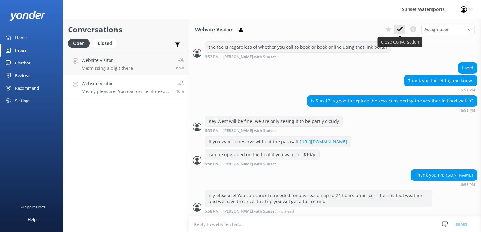
click at [399, 27] on icon at bounding box center [400, 29] width 6 height 6
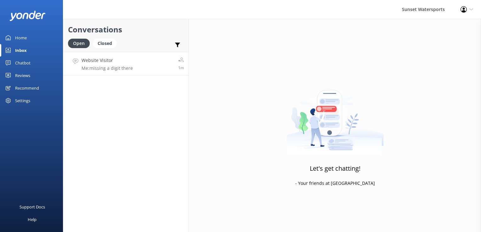
click at [150, 63] on link "Website Visitor Me: missing a digit there 1m" at bounding box center [125, 64] width 125 height 24
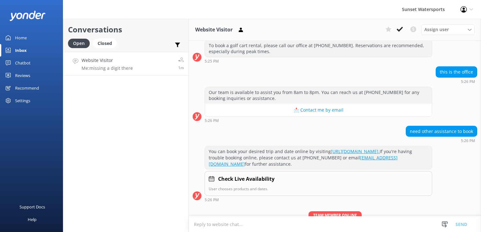
scroll to position [11496, 0]
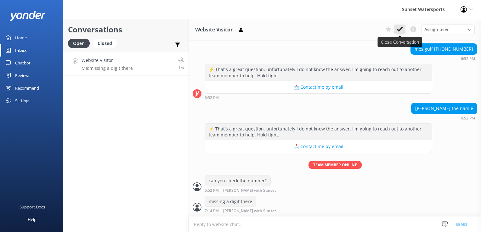
click at [399, 34] on button at bounding box center [399, 29] width 11 height 9
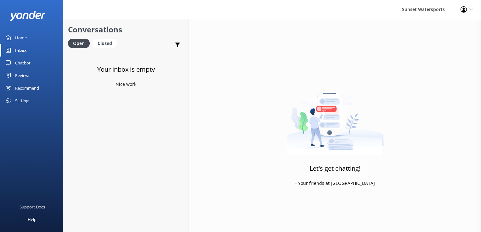
click at [108, 171] on div "Your inbox is empty Nice work" at bounding box center [125, 168] width 125 height 232
click at [102, 47] on div "Closed" at bounding box center [105, 43] width 24 height 9
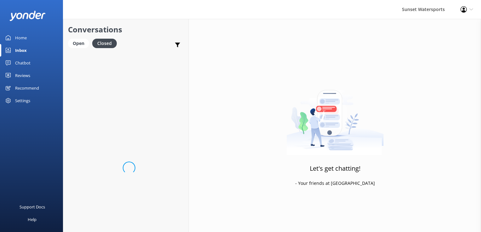
click at [55, 30] on div at bounding box center [31, 15] width 63 height 31
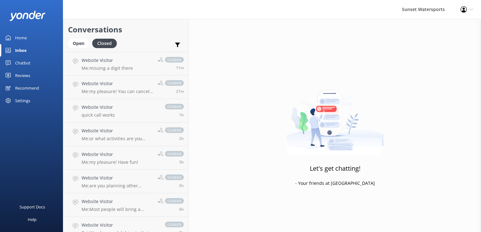
click at [82, 49] on div "Open Closed" at bounding box center [94, 46] width 52 height 15
click at [80, 44] on div "Open" at bounding box center [78, 43] width 21 height 9
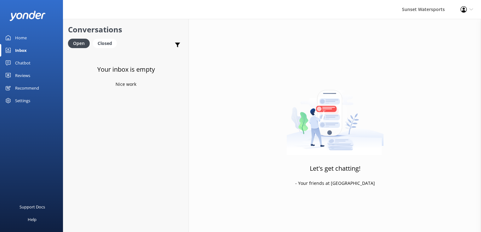
click at [462, 8] on icon at bounding box center [464, 9] width 6 height 6
click at [442, 44] on link "Logout" at bounding box center [450, 43] width 63 height 16
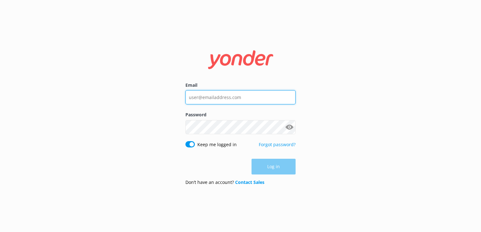
type input "[PERSON_NAME][EMAIL_ADDRESS][DOMAIN_NAME]"
